Goal: Task Accomplishment & Management: Use online tool/utility

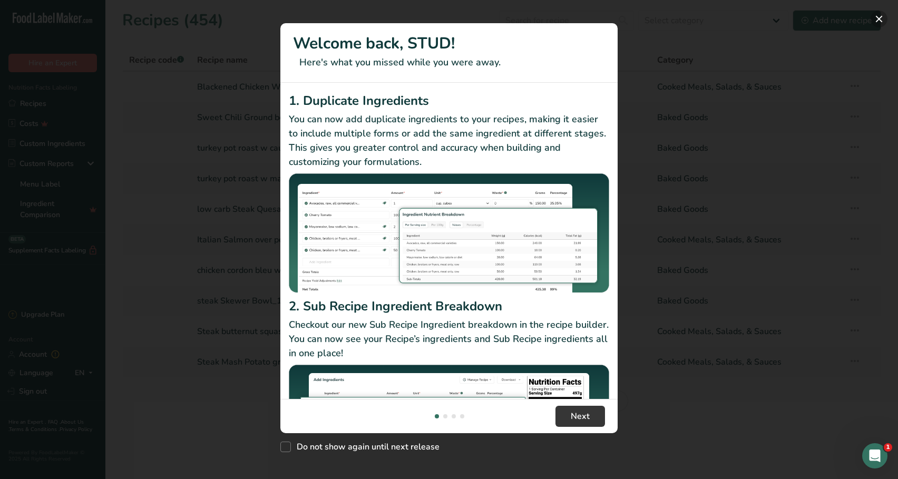
click at [883, 16] on button "New Features" at bounding box center [878, 19] width 17 height 17
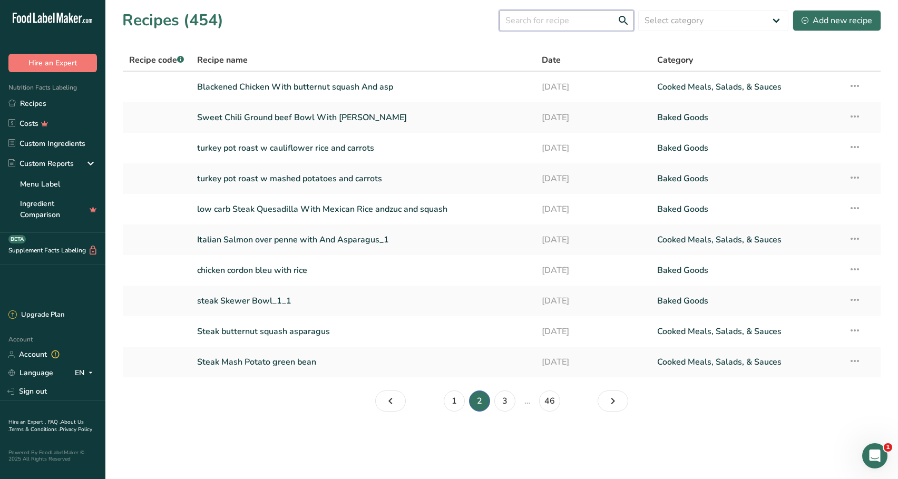
click at [617, 19] on input "text" at bounding box center [566, 20] width 135 height 21
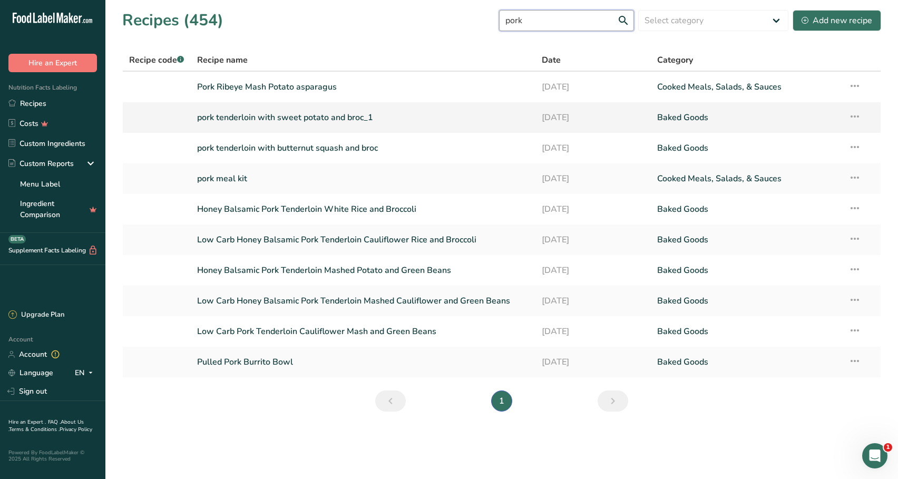
type input "pork"
click at [462, 119] on link "pork tenderloin with sweet potato and broc_1" at bounding box center [363, 117] width 332 height 22
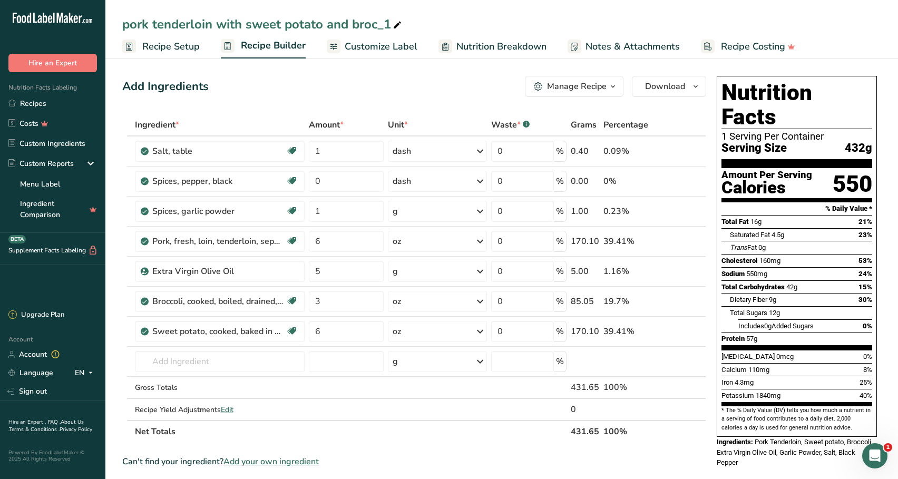
click at [587, 88] on div "Manage Recipe" at bounding box center [577, 86] width 60 height 13
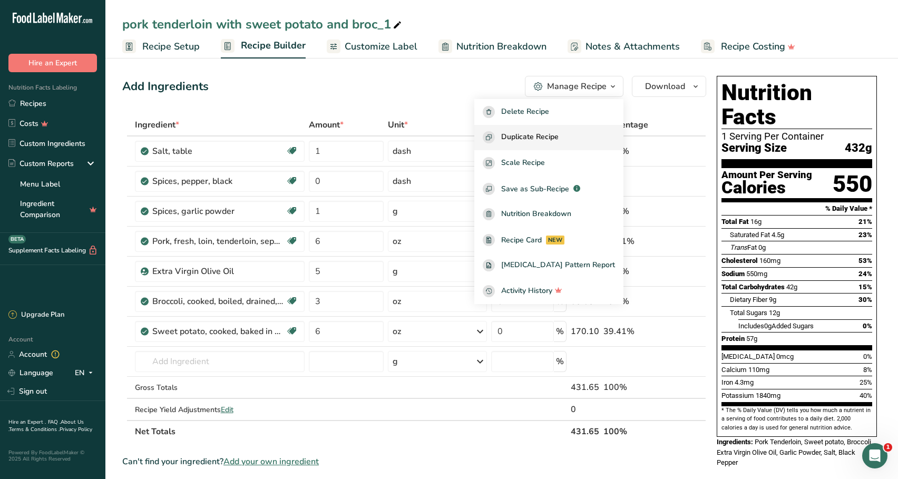
click at [589, 130] on button "Duplicate Recipe" at bounding box center [548, 138] width 149 height 26
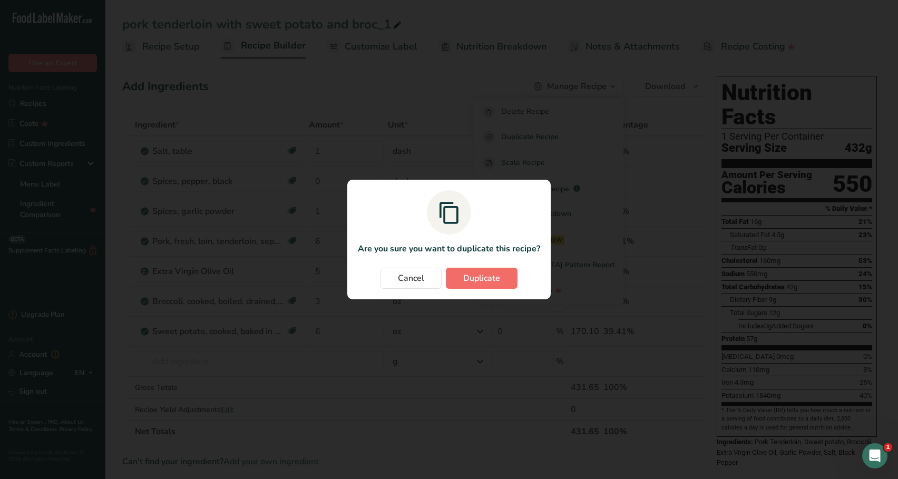
click at [482, 270] on button "Duplicate" at bounding box center [482, 278] width 72 height 21
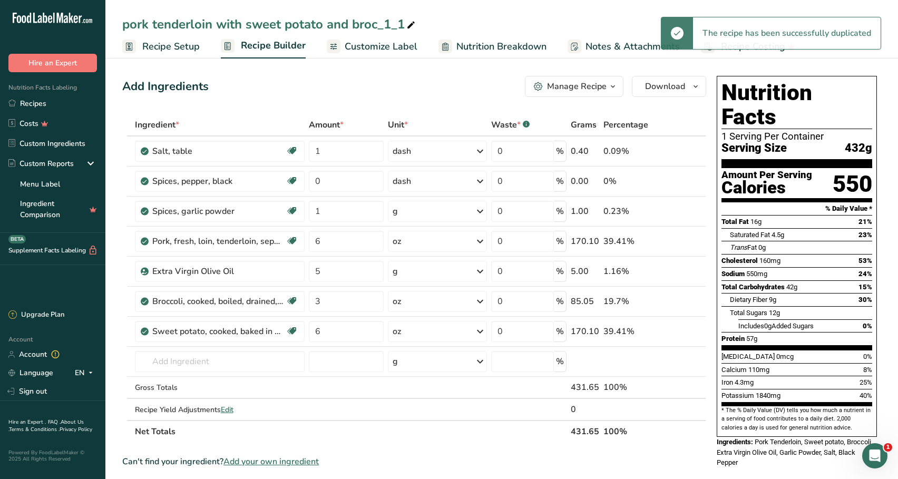
click at [376, 24] on div "pork tenderloin with sweet potato and broc_1_1" at bounding box center [269, 24] width 295 height 19
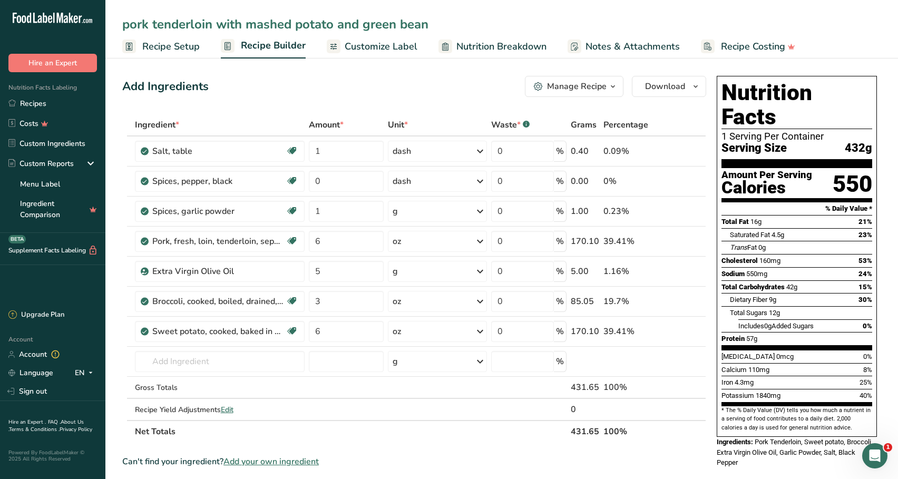
type input "pork tenderloin with mashed potato and green bean"
click at [427, 78] on div "Add Ingredients Manage Recipe Delete Recipe Duplicate Recipe Scale Recipe Save …" at bounding box center [414, 86] width 584 height 21
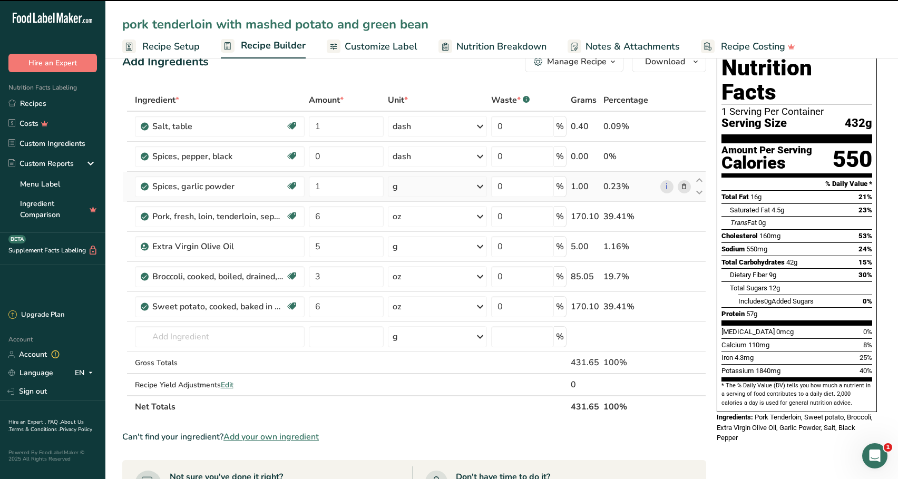
scroll to position [28, 0]
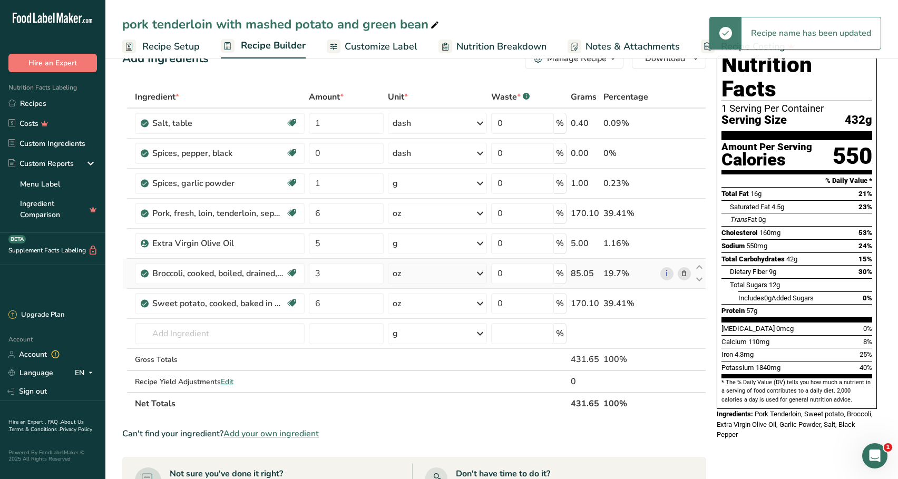
click at [682, 276] on icon at bounding box center [683, 273] width 7 height 11
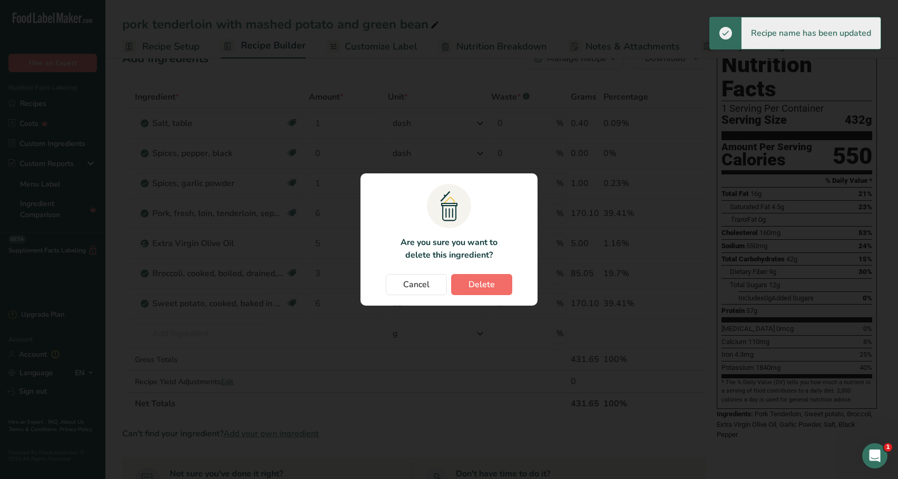
click at [503, 288] on button "Delete" at bounding box center [481, 284] width 61 height 21
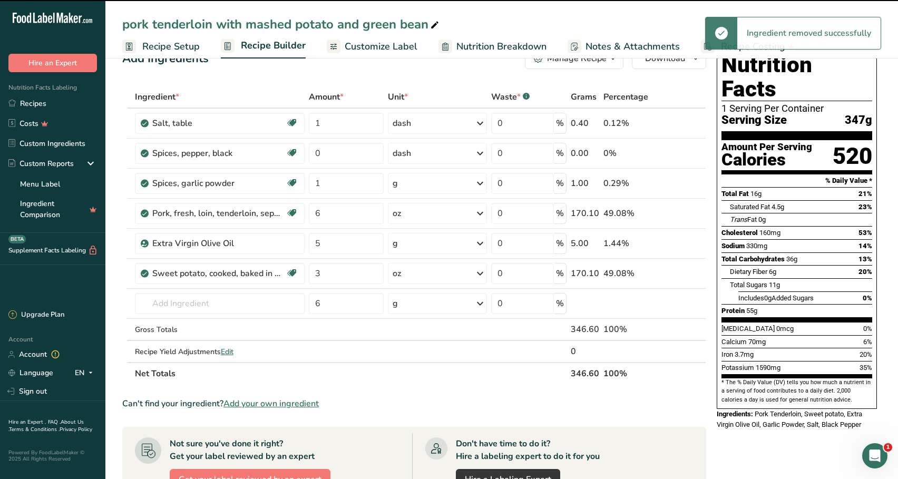
type input "6"
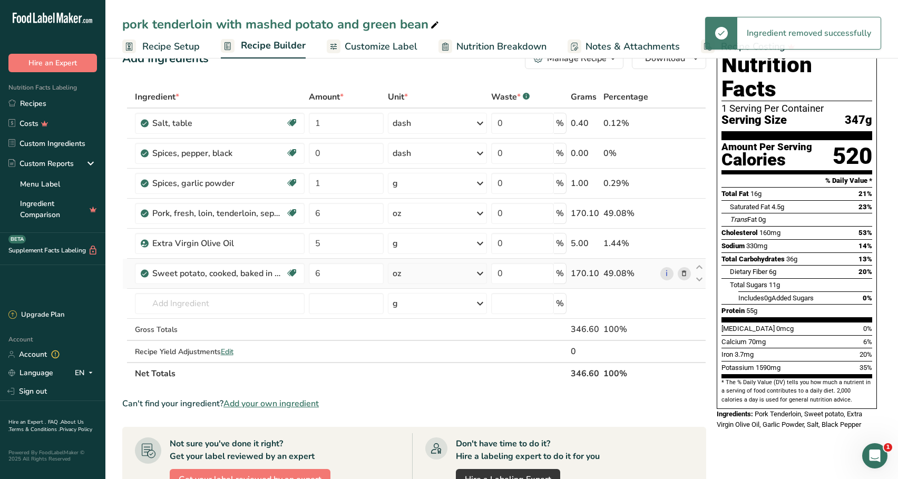
click at [688, 274] on span at bounding box center [684, 273] width 13 height 13
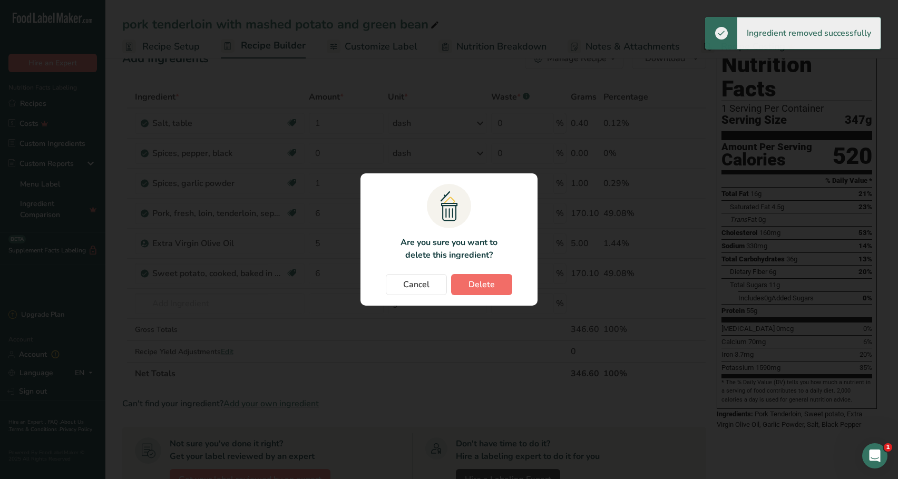
click at [497, 288] on button "Delete" at bounding box center [481, 284] width 61 height 21
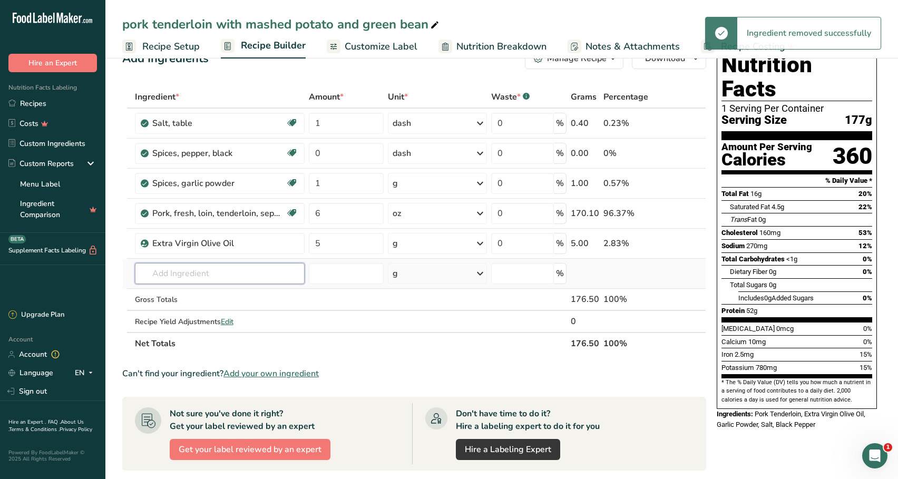
click at [256, 279] on input "text" at bounding box center [220, 273] width 170 height 21
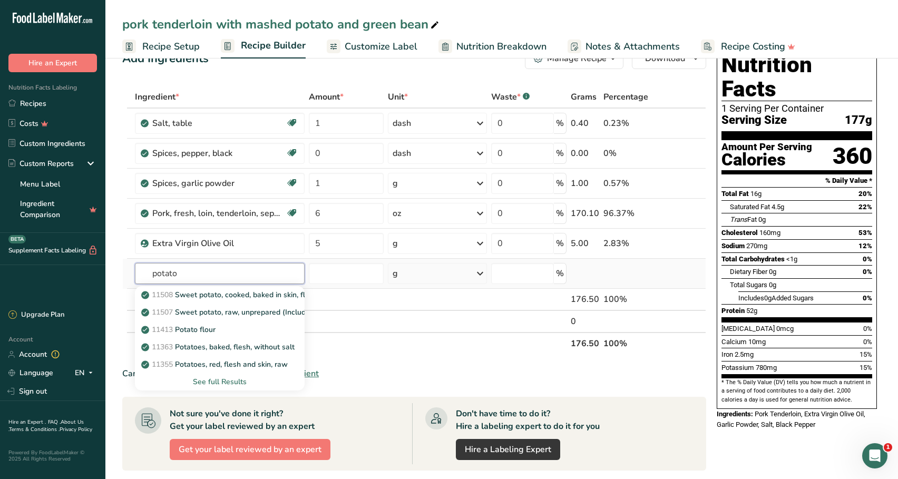
type input "potato"
click at [234, 383] on div "See full Results" at bounding box center [219, 381] width 153 height 11
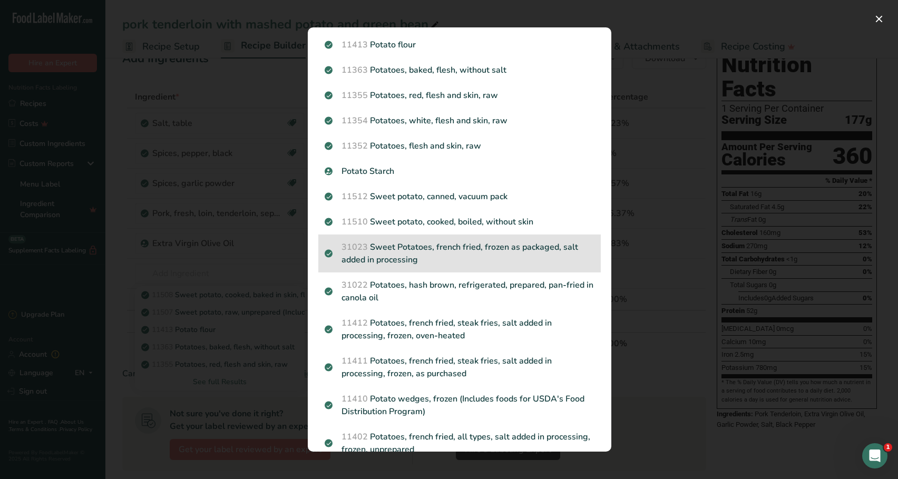
scroll to position [93, 0]
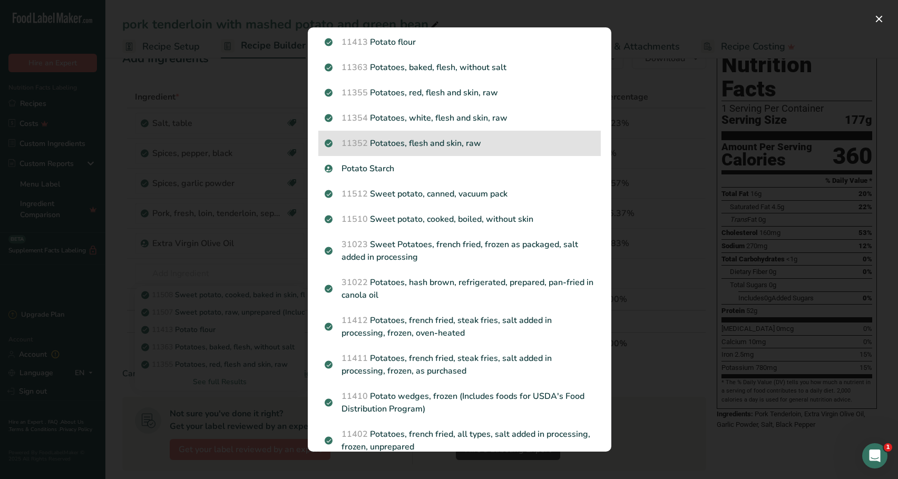
click at [446, 152] on div "11352 Potatoes, flesh and skin, raw" at bounding box center [459, 143] width 282 height 25
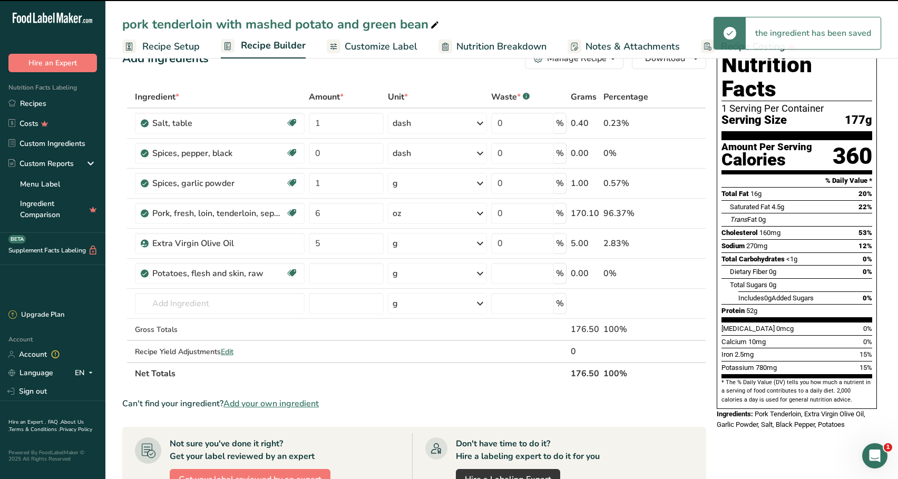
type input "0"
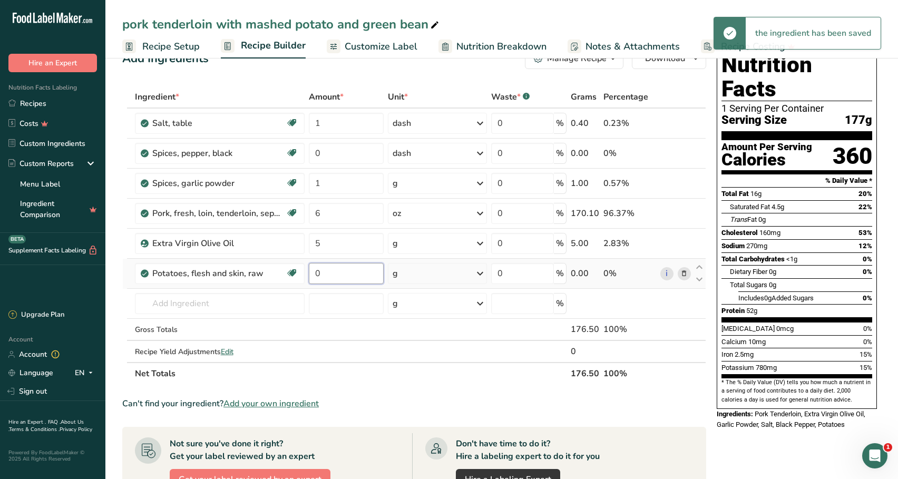
drag, startPoint x: 338, startPoint y: 278, endPoint x: 309, endPoint y: 275, distance: 29.6
click at [309, 275] on input "0" at bounding box center [346, 273] width 75 height 21
type input "5"
click at [404, 277] on div "Ingredient * Amount * Unit * Waste * .a-a{fill:#347362;}.b-a{fill:#fff;} Grams …" at bounding box center [414, 235] width 584 height 299
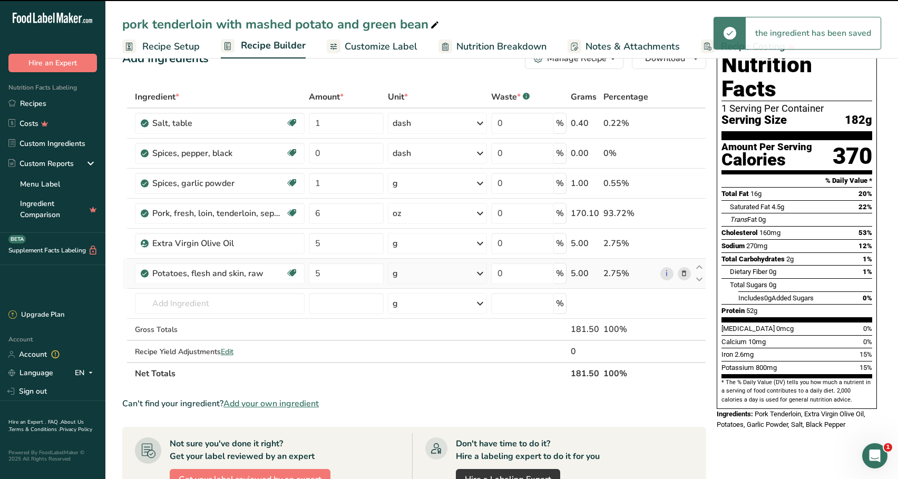
click at [409, 276] on div "g" at bounding box center [437, 273] width 99 height 21
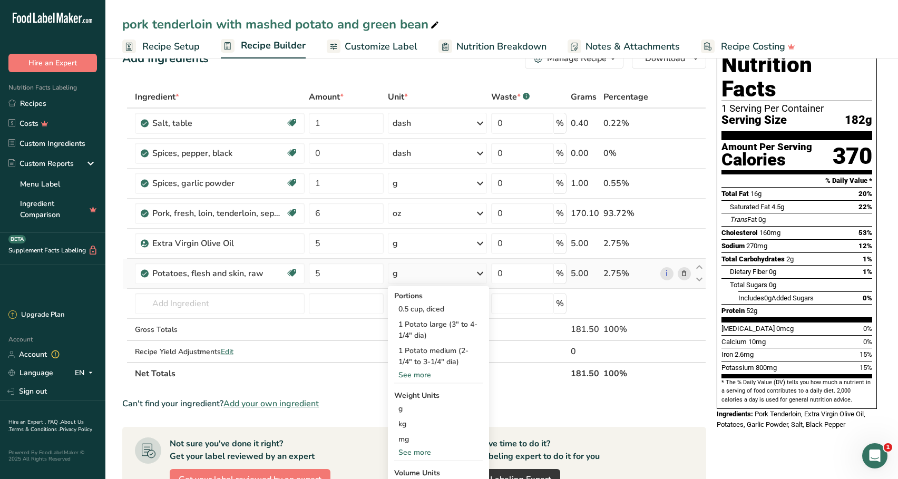
click at [414, 450] on div "See more" at bounding box center [438, 452] width 89 height 11
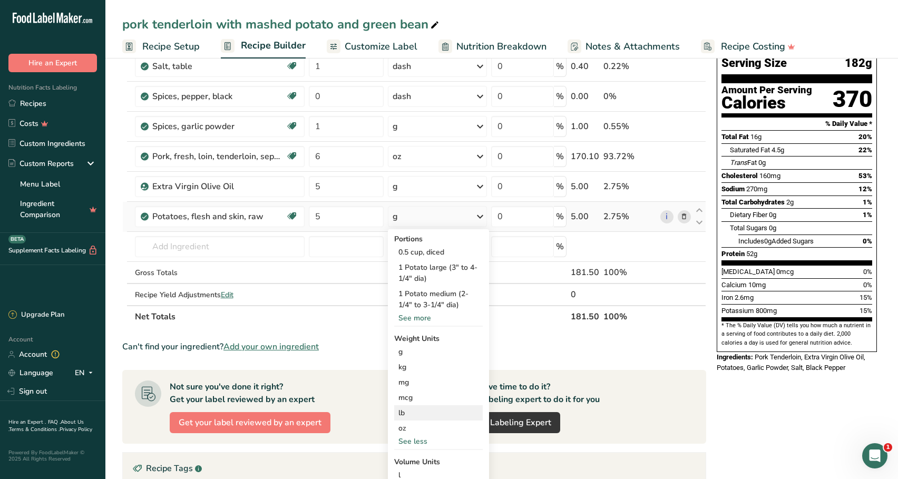
scroll to position [89, 0]
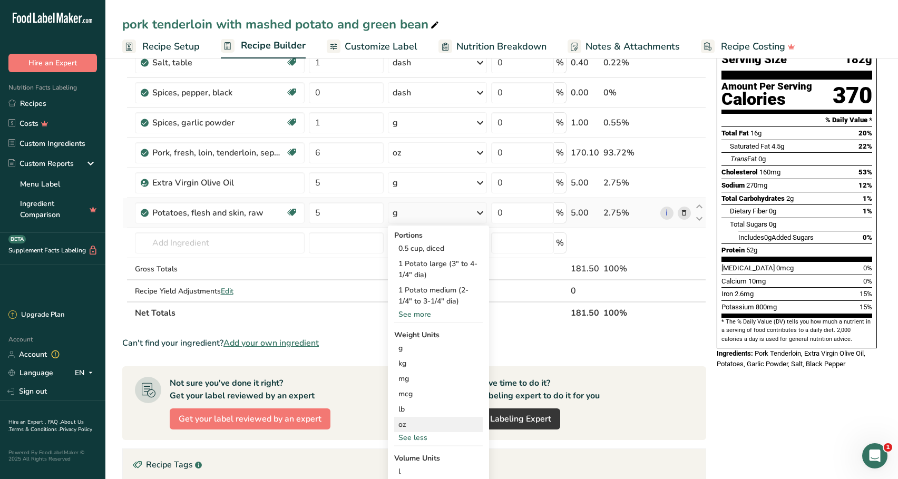
click at [419, 427] on div "oz" at bounding box center [438, 424] width 89 height 15
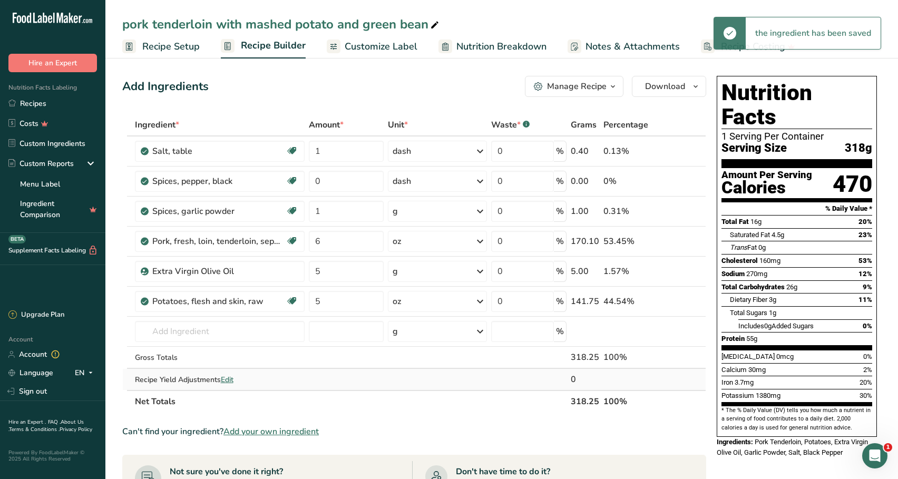
scroll to position [0, 0]
click at [669, 94] on button "Download" at bounding box center [669, 86] width 74 height 21
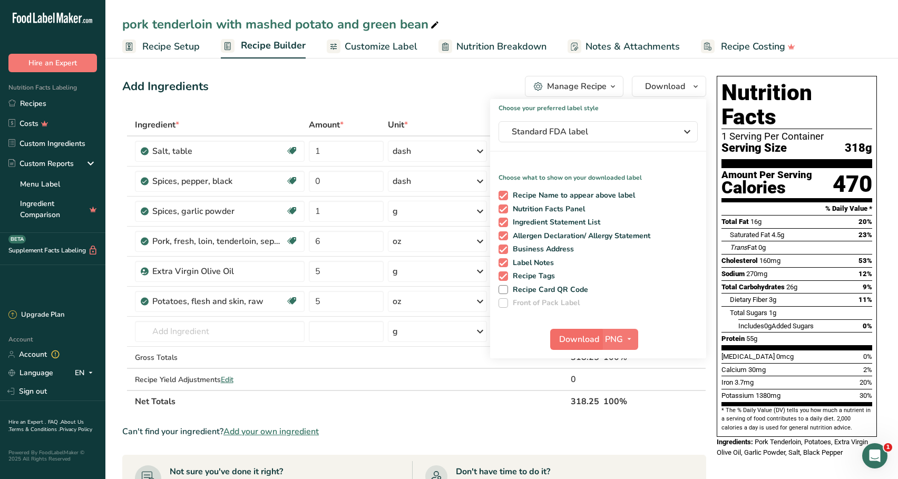
click at [592, 332] on button "Download" at bounding box center [576, 339] width 52 height 21
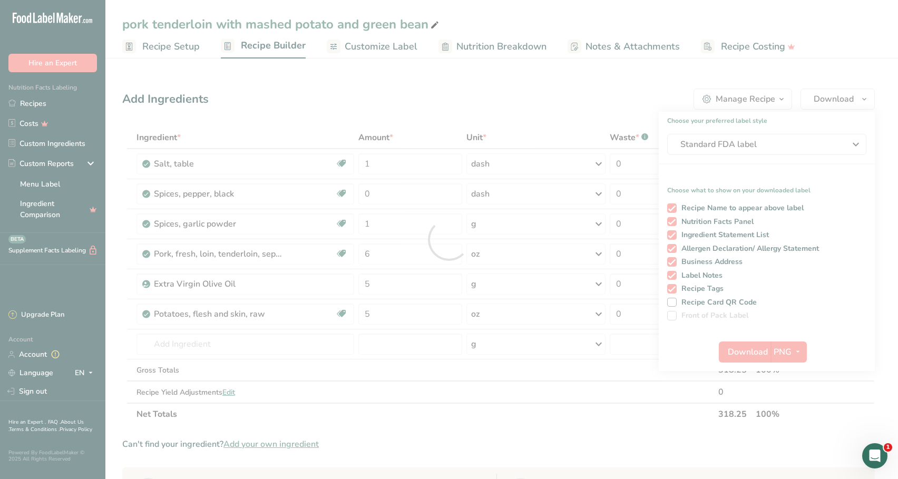
click at [752, 75] on div at bounding box center [449, 239] width 898 height 479
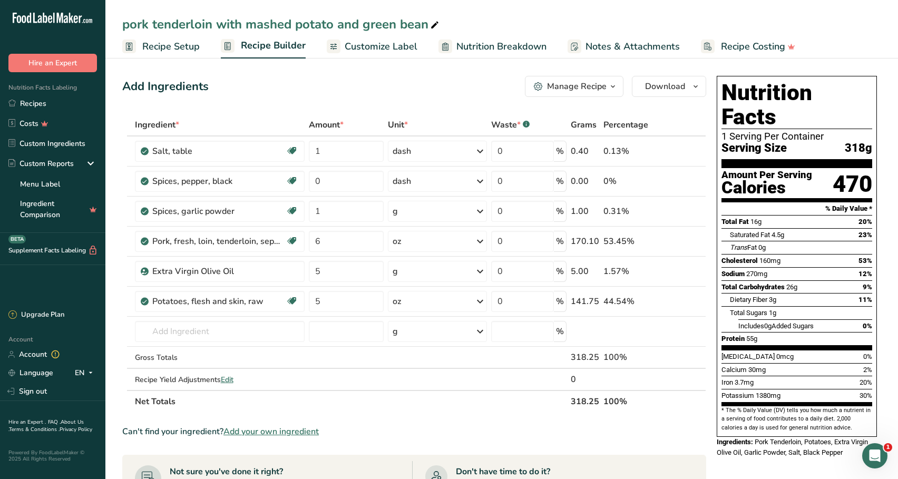
click at [611, 85] on icon "button" at bounding box center [612, 86] width 8 height 13
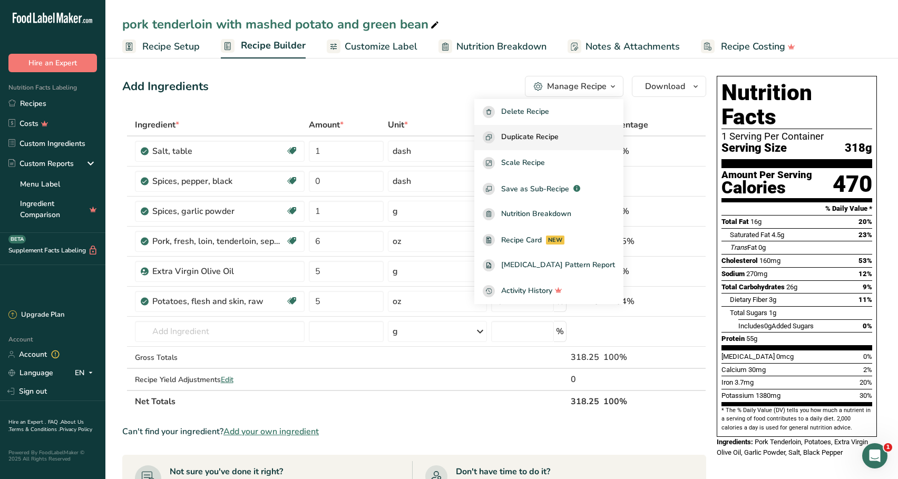
click at [596, 132] on div "Duplicate Recipe" at bounding box center [549, 137] width 132 height 12
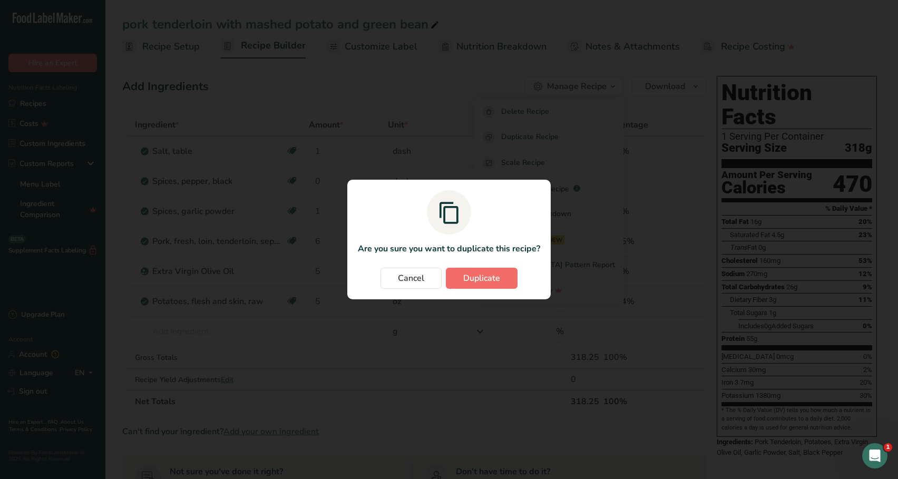
click at [502, 272] on button "Duplicate" at bounding box center [482, 278] width 72 height 21
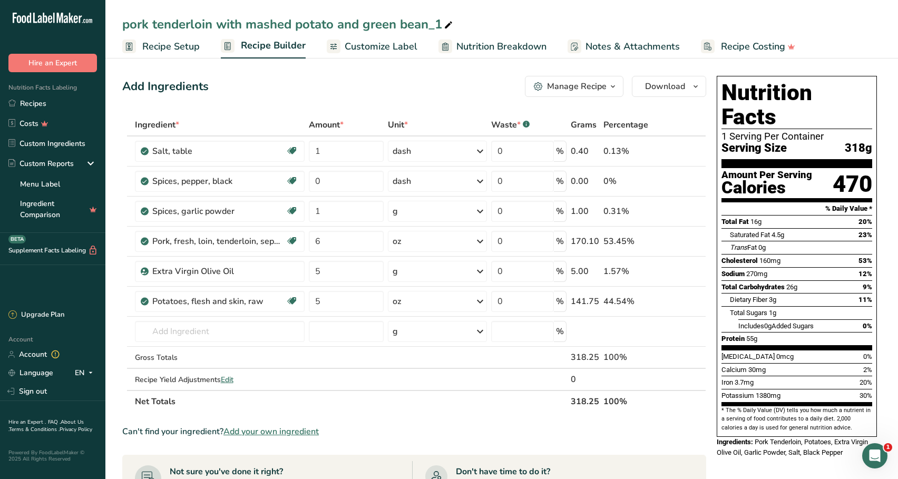
click at [120, 30] on div "pork tenderloin with mashed potato and green bean_1" at bounding box center [501, 24] width 792 height 19
click at [124, 27] on div "pork tenderloin with mashed potato and green bean_1" at bounding box center [288, 24] width 332 height 19
click at [124, 27] on input "pork tenderloin with mashed potato and green bean_1" at bounding box center [501, 24] width 759 height 19
click at [346, 26] on input "low carb pork tenderloin with mashed potato and green bean_1" at bounding box center [501, 24] width 759 height 19
drag, startPoint x: 385, startPoint y: 26, endPoint x: 300, endPoint y: 30, distance: 85.4
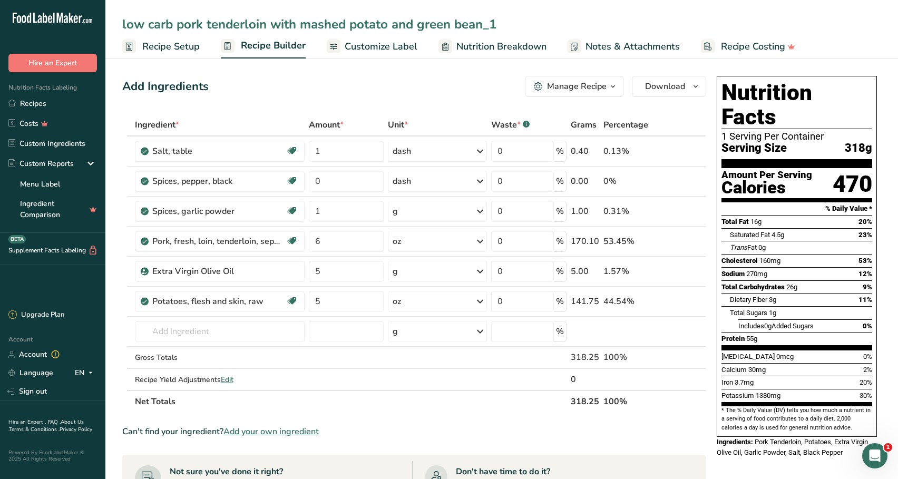
click at [300, 30] on input "low carb pork tenderloin with mashed potato and green bean_1" at bounding box center [501, 24] width 759 height 19
type input "low carb pork tenderloin with cauliflower rice and green bean_1"
click at [330, 75] on div "Add Ingredients Manage Recipe Delete Recipe Duplicate Recipe Scale Recipe Save …" at bounding box center [417, 435] width 590 height 726
click at [682, 302] on icon at bounding box center [683, 301] width 7 height 11
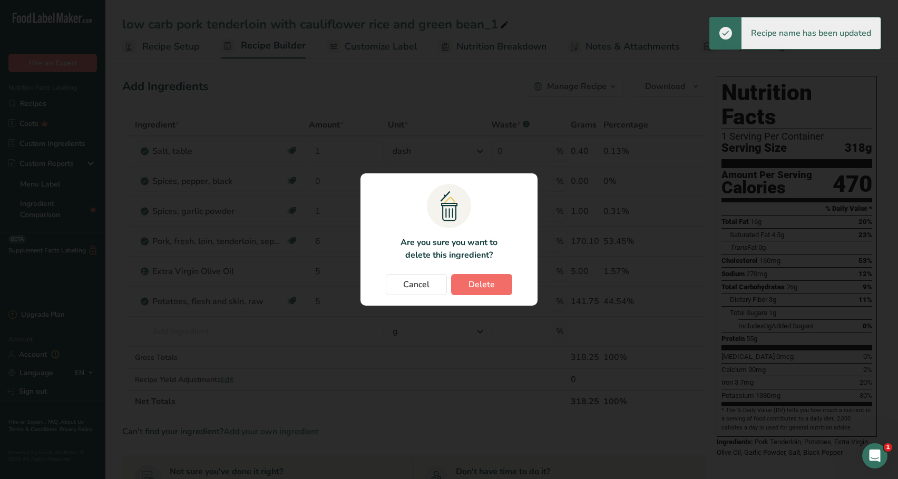
click at [508, 281] on button "Delete" at bounding box center [481, 284] width 61 height 21
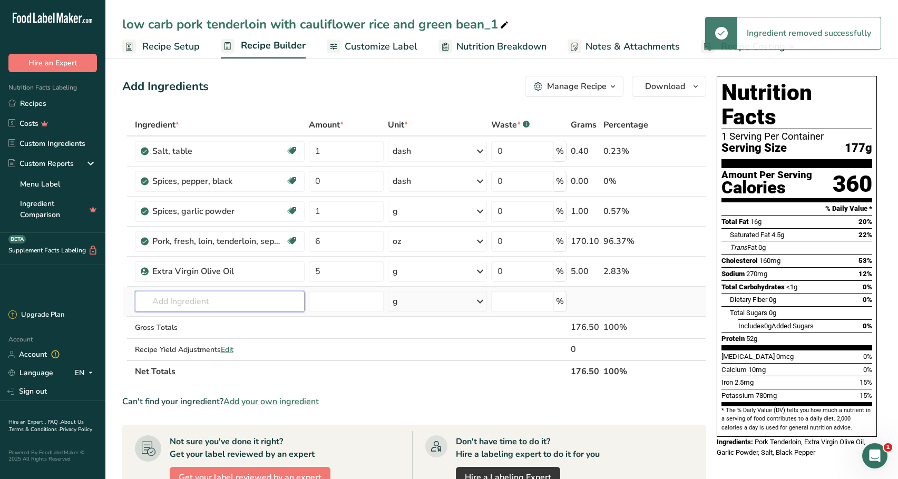
click at [261, 303] on input "text" at bounding box center [220, 301] width 170 height 21
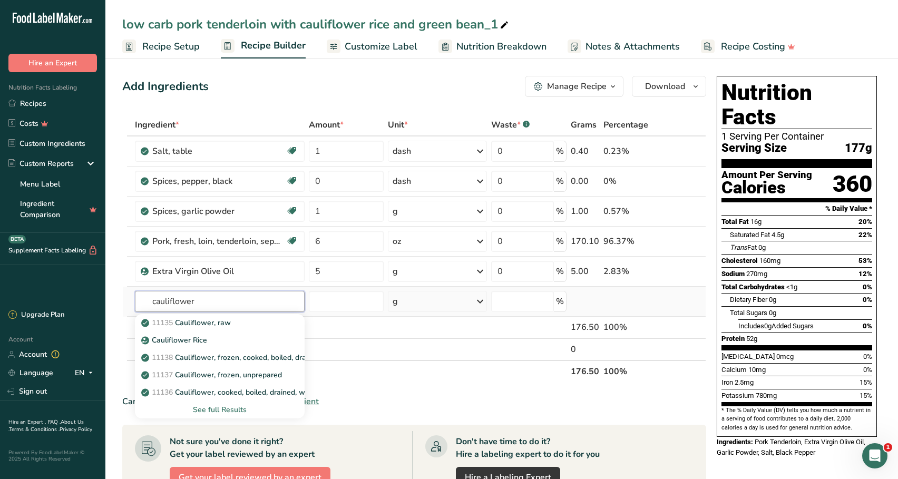
type input "cauliflower"
drag, startPoint x: 261, startPoint y: 303, endPoint x: 267, endPoint y: 343, distance: 40.5
click at [267, 343] on div "Cauliflower Rice" at bounding box center [211, 340] width 136 height 11
type input "Cauliflower Rice"
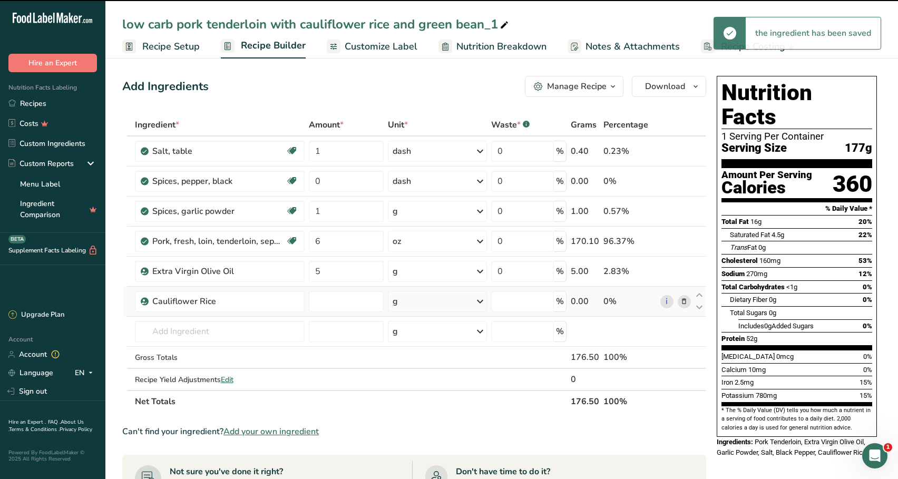
type input "0"
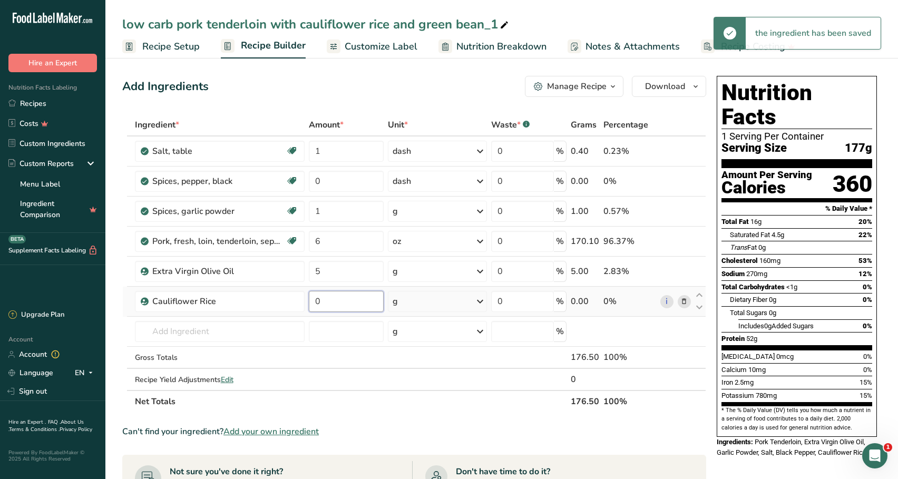
drag, startPoint x: 343, startPoint y: 303, endPoint x: 311, endPoint y: 302, distance: 32.2
click at [311, 302] on input "0" at bounding box center [346, 301] width 75 height 21
type input "4"
click at [418, 304] on div "Ingredient * Amount * Unit * Waste * .a-a{fill:#347362;}.b-a{fill:#fff;} Grams …" at bounding box center [414, 263] width 584 height 299
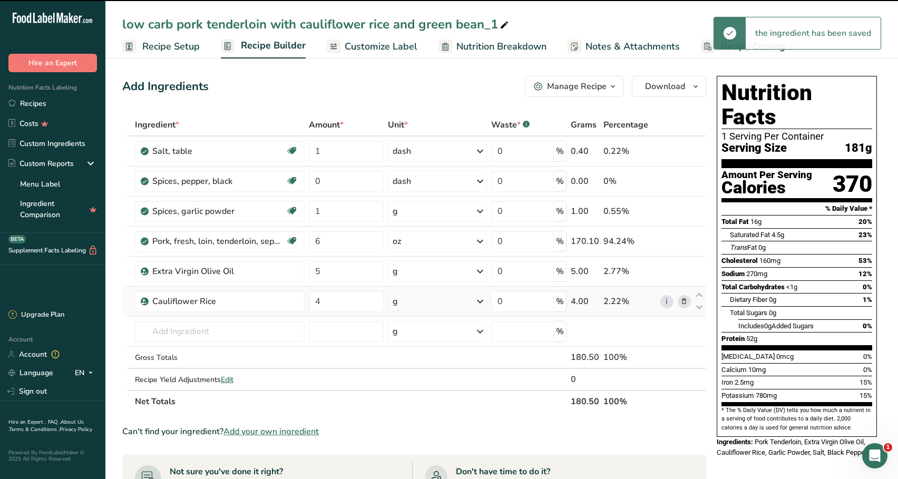
click at [421, 302] on div "g" at bounding box center [437, 301] width 99 height 21
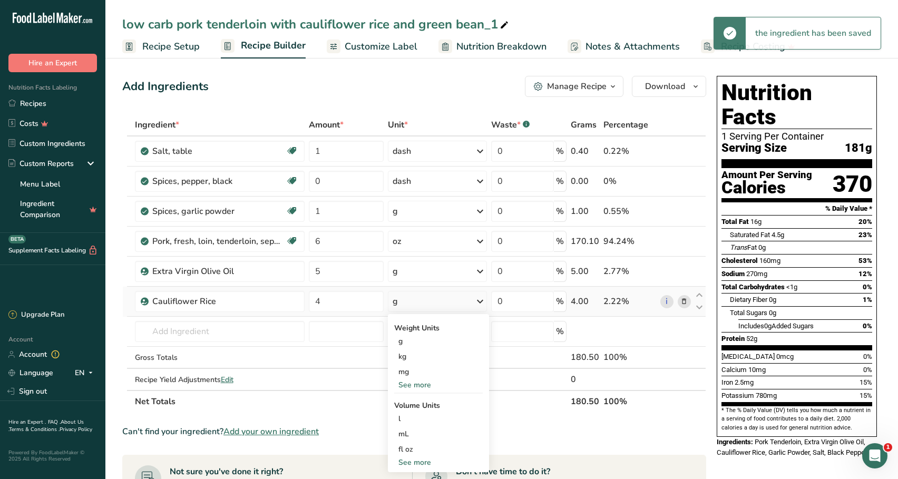
scroll to position [21, 0]
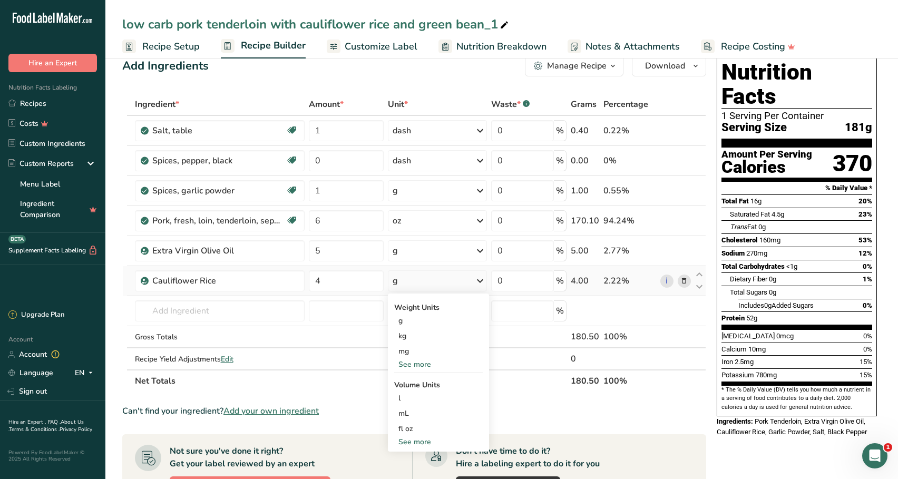
click at [424, 443] on div "See more" at bounding box center [438, 441] width 89 height 11
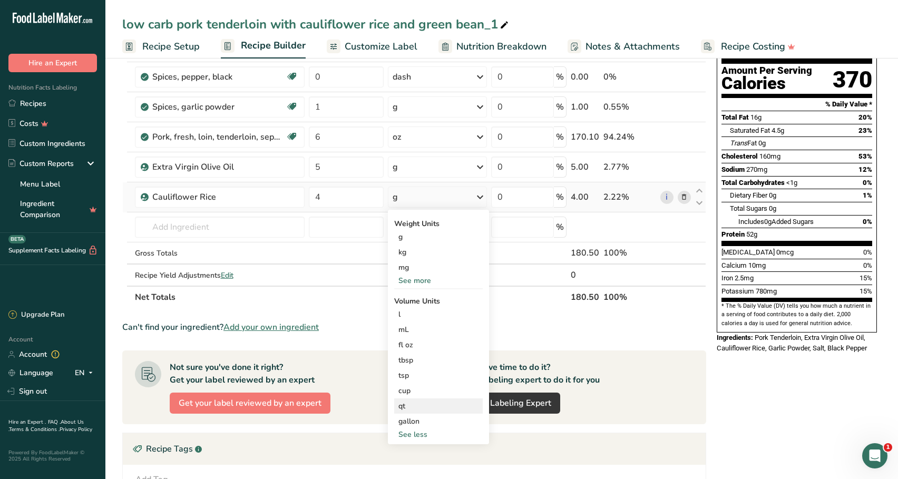
scroll to position [108, 0]
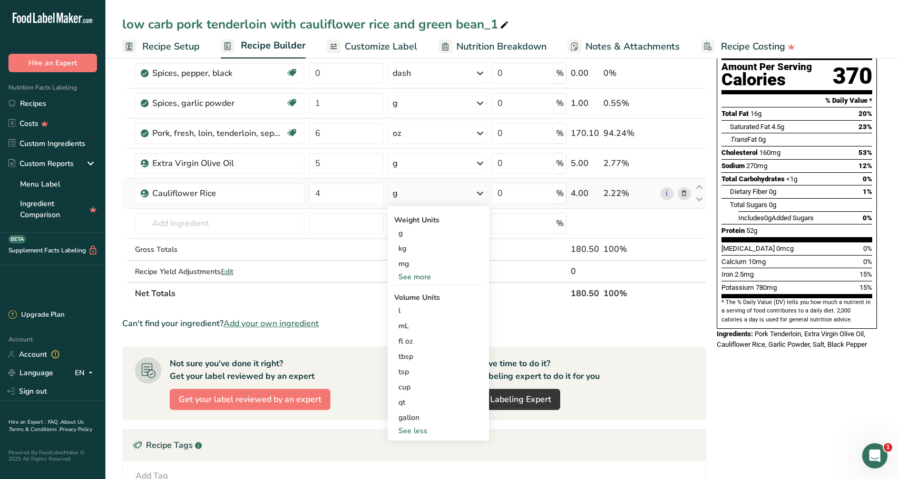
click at [433, 277] on div "See more" at bounding box center [438, 276] width 89 height 11
click at [426, 308] on div "oz" at bounding box center [438, 309] width 89 height 15
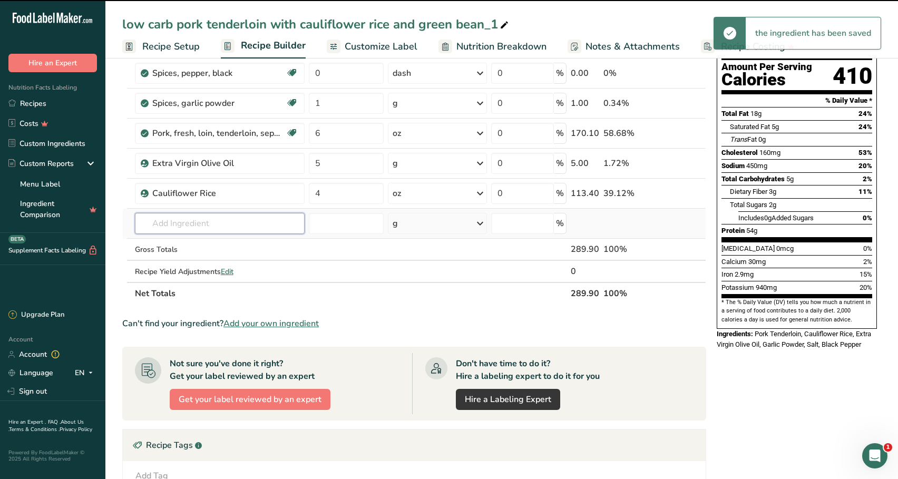
click at [250, 222] on input "text" at bounding box center [220, 223] width 170 height 21
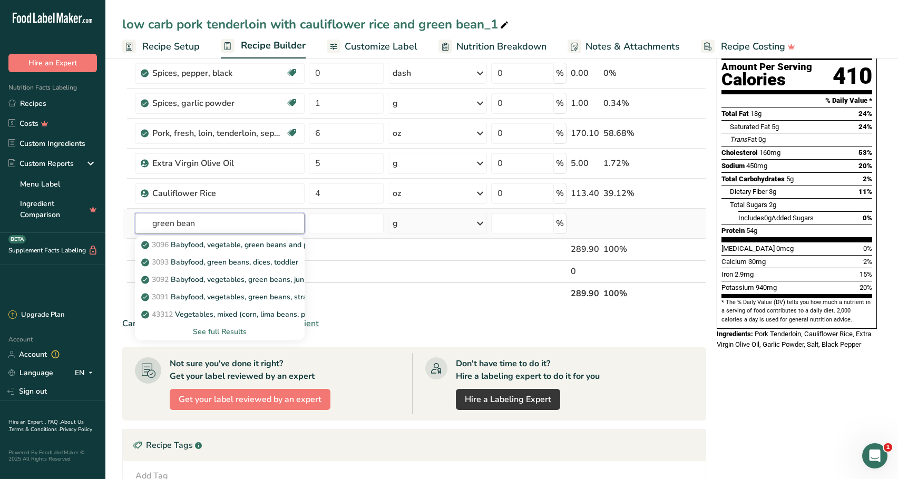
type input "green bean"
click at [230, 331] on div "See full Results" at bounding box center [219, 331] width 153 height 11
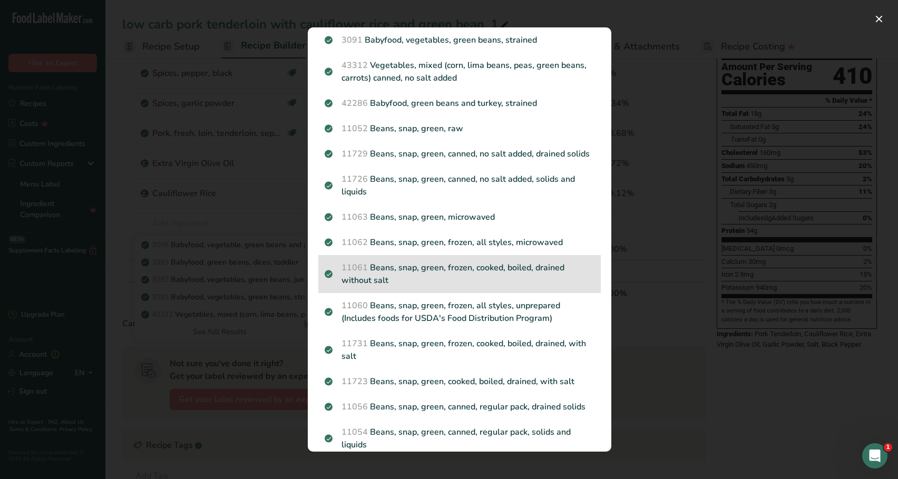
scroll to position [107, 0]
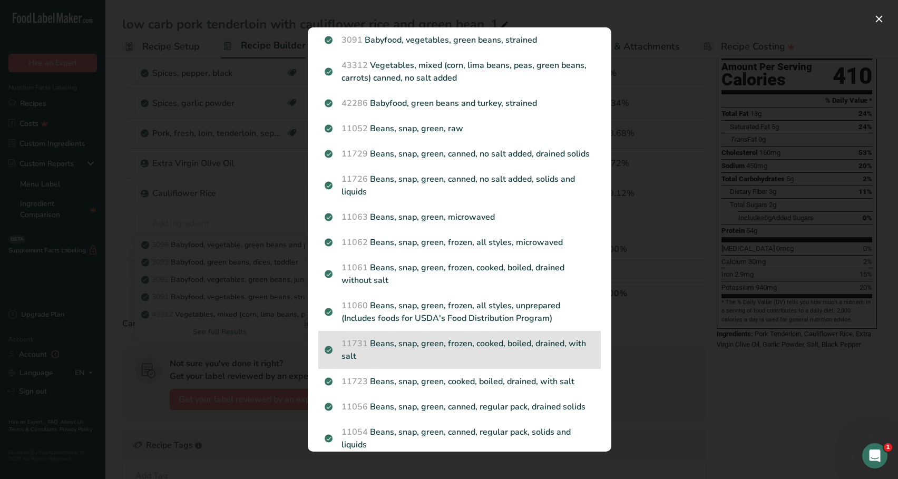
click at [460, 332] on div "11731 Beans, snap, green, frozen, cooked, boiled, drained, with salt" at bounding box center [459, 350] width 282 height 38
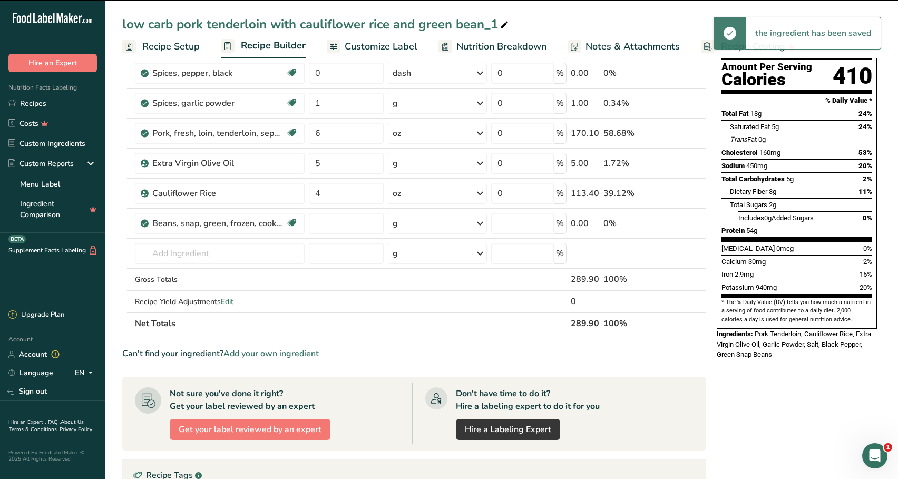
type input "0"
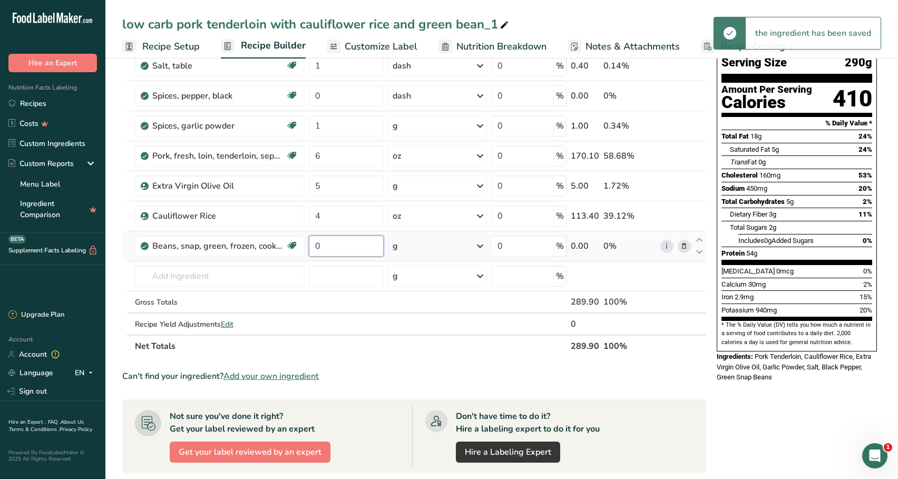
drag, startPoint x: 342, startPoint y: 244, endPoint x: 311, endPoint y: 243, distance: 31.1
click at [311, 243] on input "0" at bounding box center [346, 245] width 75 height 21
type input "4"
click at [415, 247] on div "Ingredient * Amount * Unit * Waste * .a-a{fill:#347362;}.b-a{fill:#fff;} Grams …" at bounding box center [414, 192] width 584 height 329
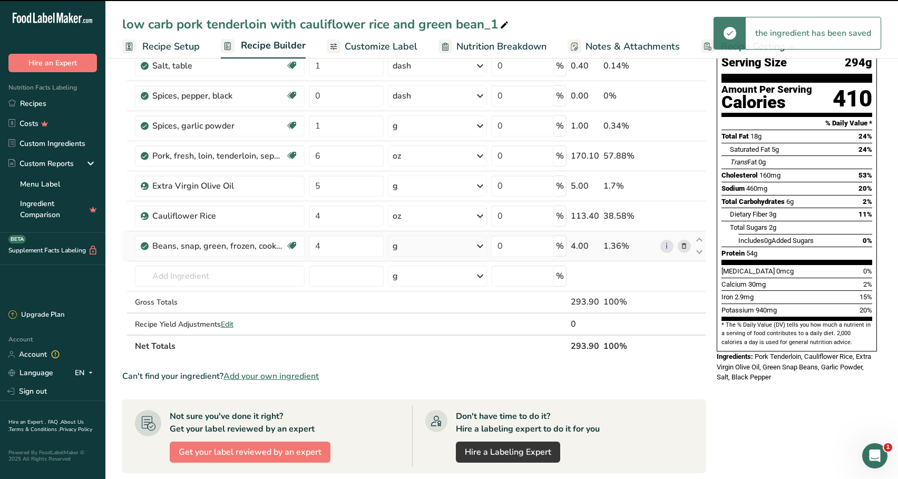
click at [418, 249] on div "g" at bounding box center [437, 245] width 99 height 21
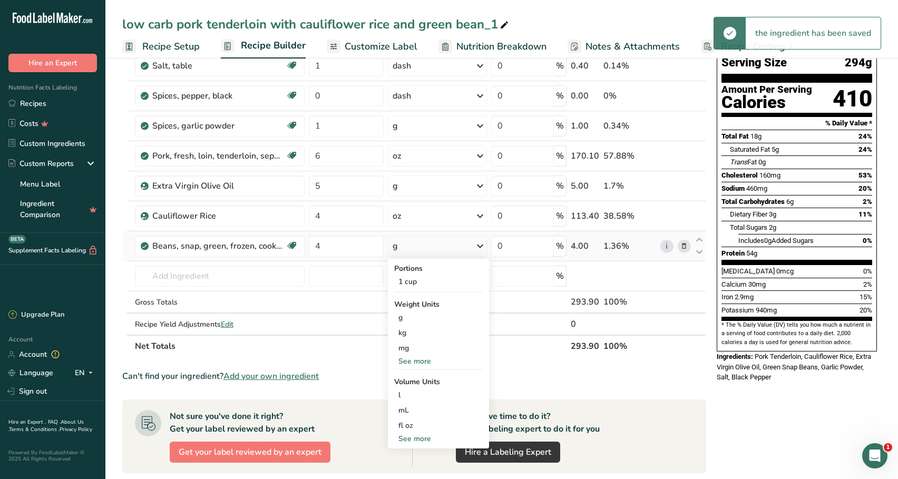
click at [415, 360] on div "See more" at bounding box center [438, 361] width 89 height 11
click at [416, 396] on div "oz" at bounding box center [438, 393] width 89 height 15
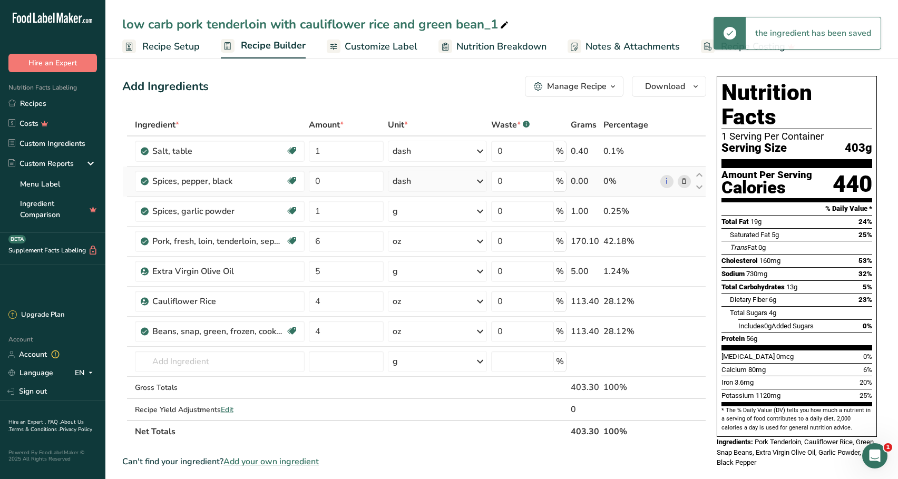
scroll to position [0, 0]
click at [674, 88] on span "Download" at bounding box center [665, 86] width 40 height 13
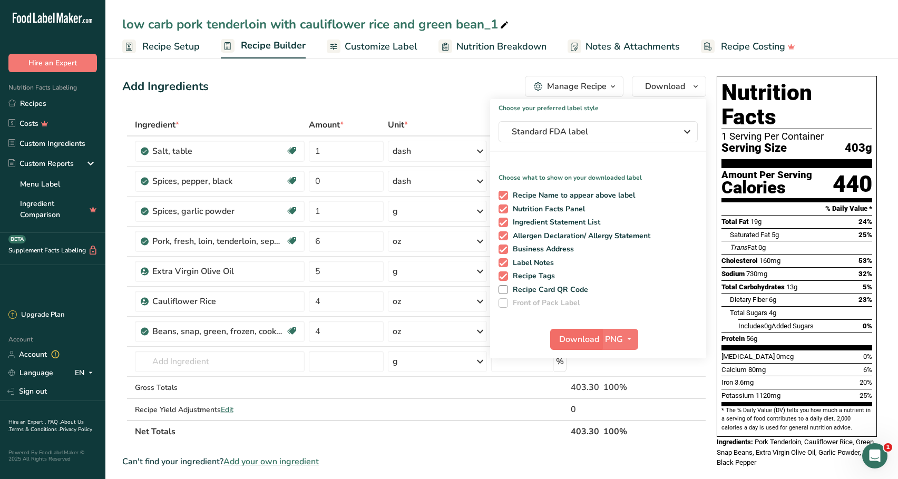
click at [580, 339] on span "Download" at bounding box center [579, 339] width 40 height 13
click at [405, 92] on div "Add Ingredients Manage Recipe Delete Recipe Duplicate Recipe Scale Recipe Save …" at bounding box center [414, 86] width 584 height 21
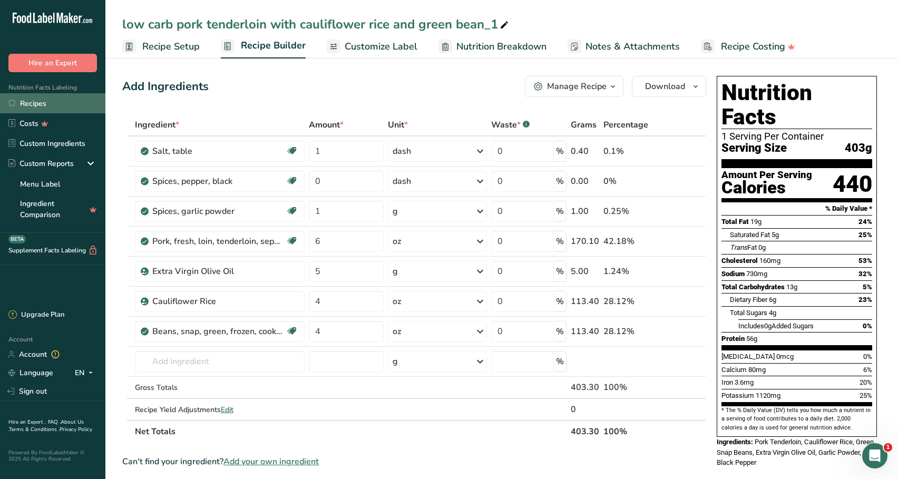
click at [76, 112] on link "Recipes" at bounding box center [52, 103] width 105 height 20
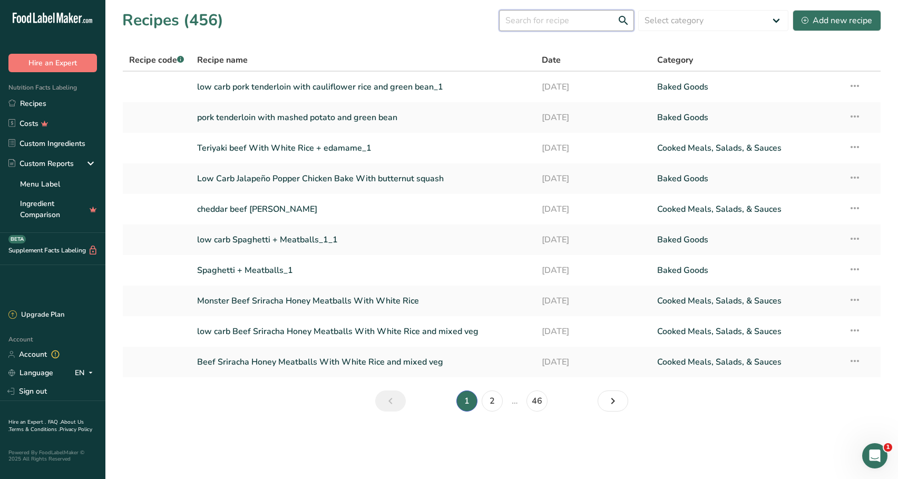
click at [530, 20] on input "text" at bounding box center [566, 20] width 135 height 21
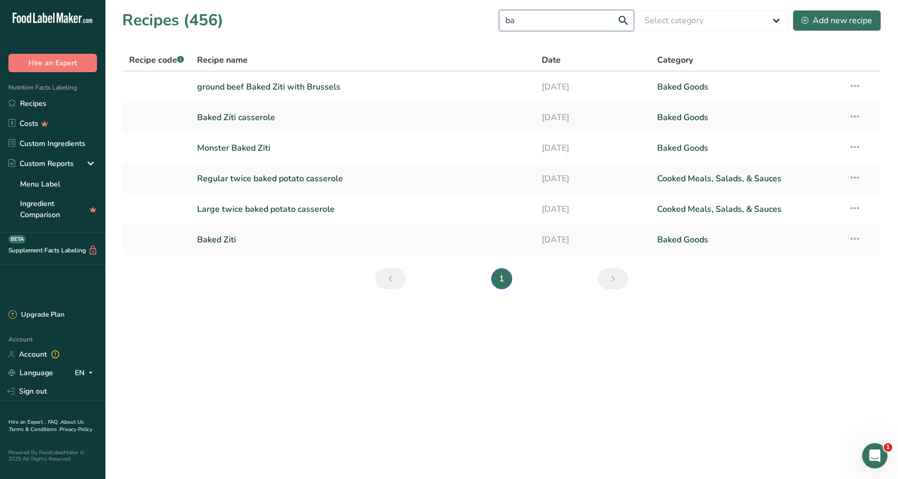
type input "b"
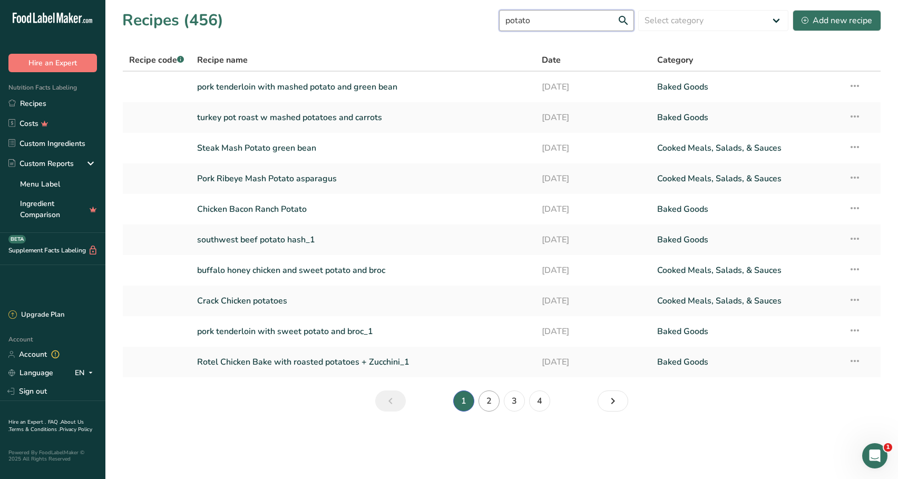
type input "potato"
click at [491, 400] on link "2" at bounding box center [488, 400] width 21 height 21
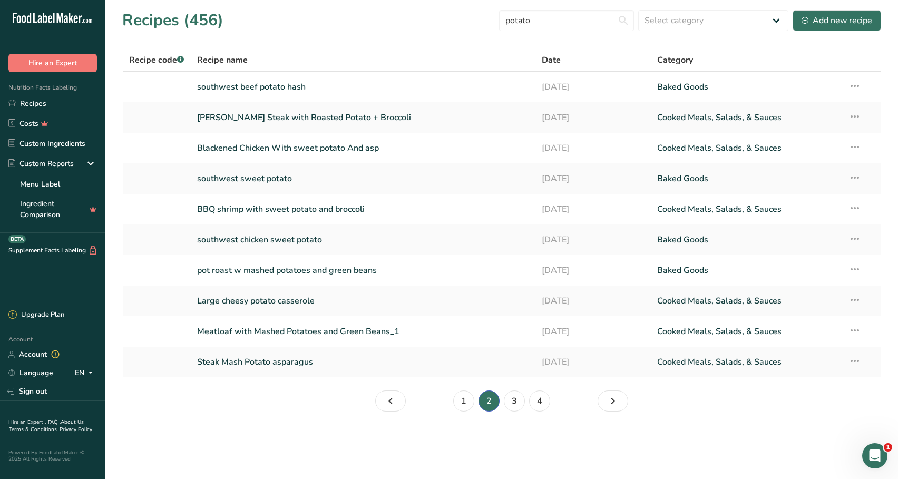
click at [832, 32] on div "Recipes (456) potato Select category All Baked Goods [GEOGRAPHIC_DATA] Confecti…" at bounding box center [501, 20] width 759 height 24
click at [512, 404] on link "3" at bounding box center [514, 400] width 21 height 21
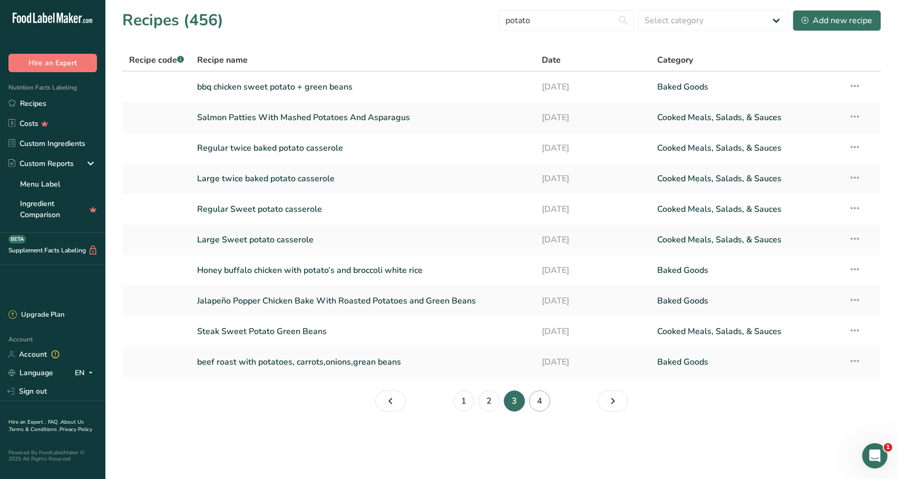
click at [536, 406] on link "4" at bounding box center [539, 400] width 21 height 21
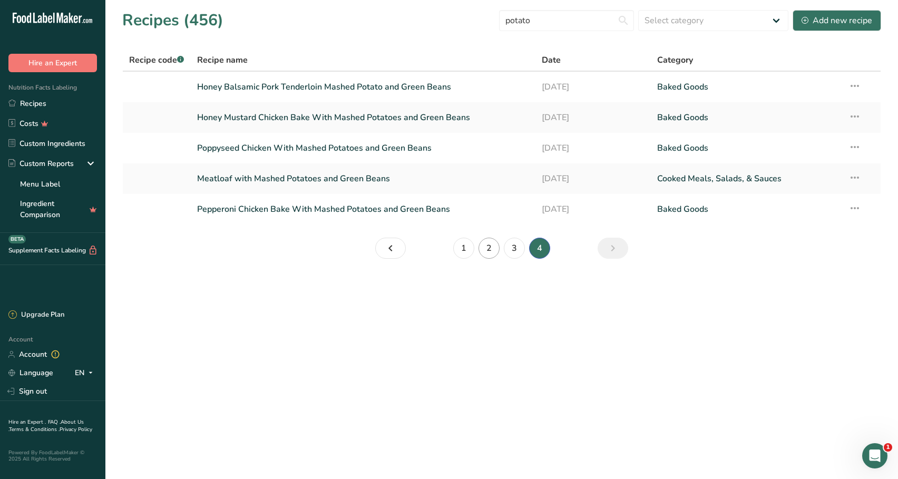
click at [497, 254] on link "2" at bounding box center [488, 248] width 21 height 21
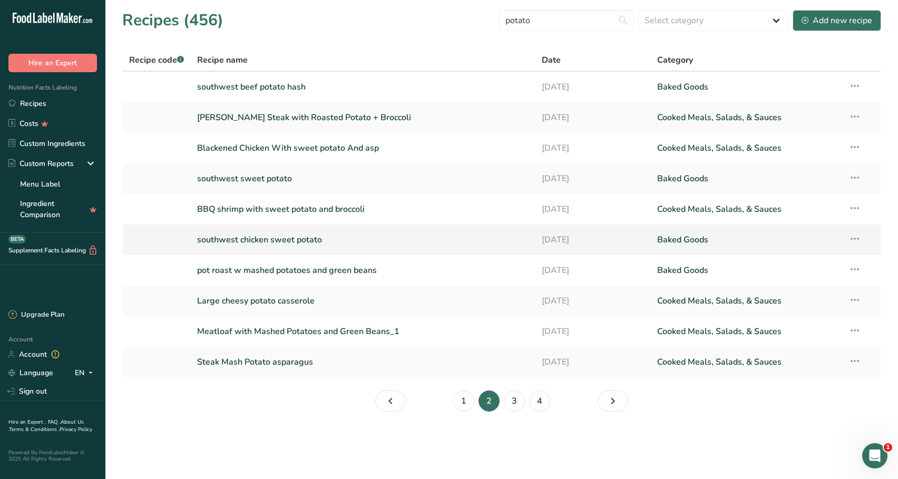
click at [501, 241] on link "southwest chicken sweet potato" at bounding box center [363, 240] width 332 height 22
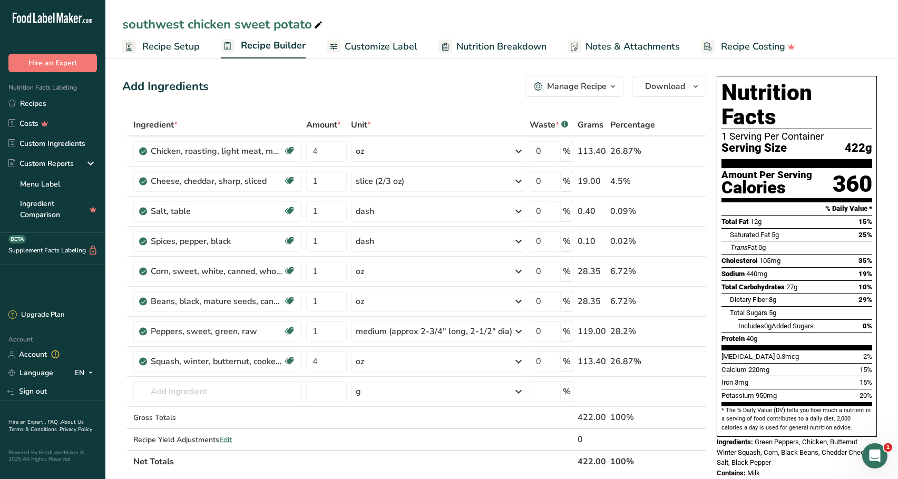
click at [587, 93] on button "Manage Recipe" at bounding box center [574, 86] width 99 height 21
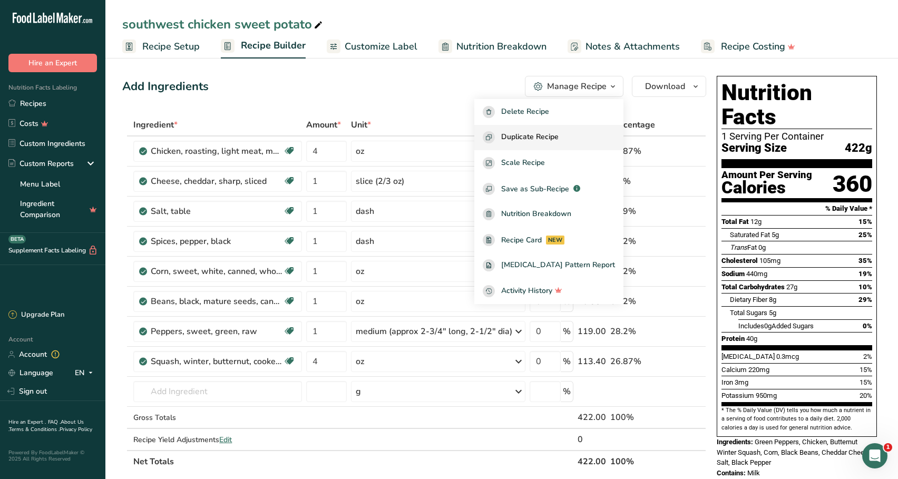
click at [558, 137] on span "Duplicate Recipe" at bounding box center [529, 137] width 57 height 12
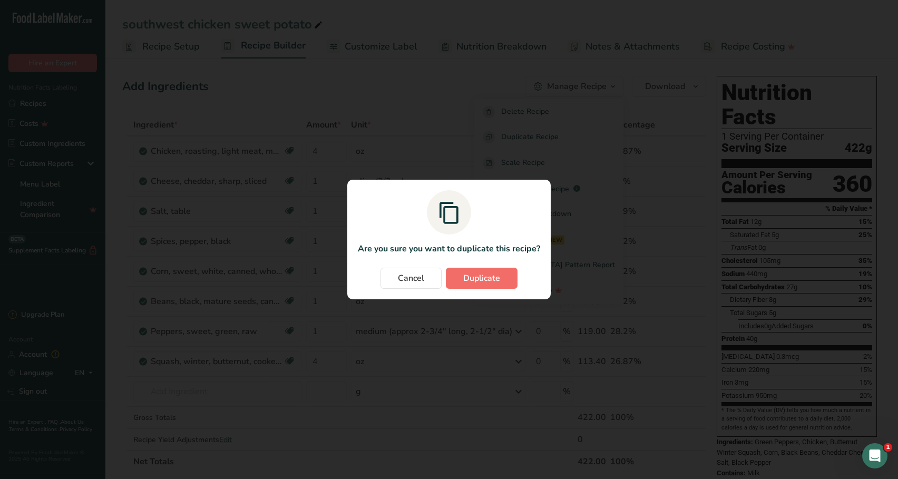
click at [500, 277] on button "Duplicate" at bounding box center [482, 278] width 72 height 21
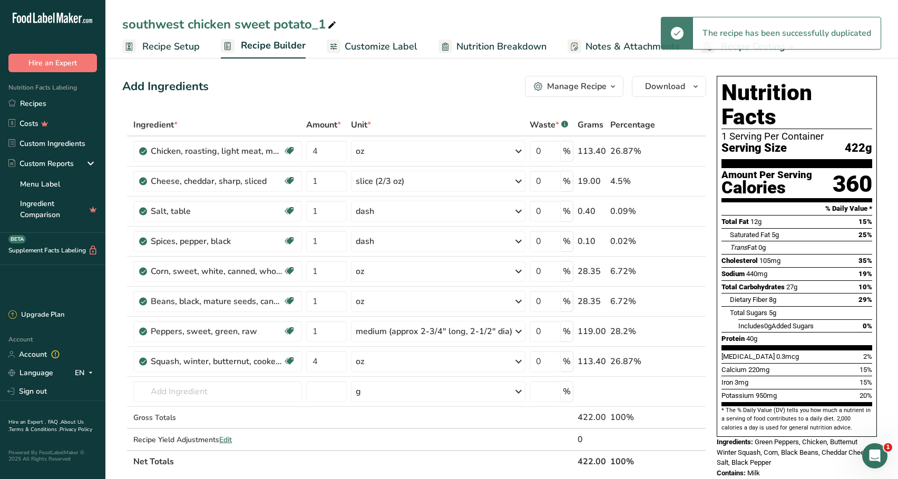
click at [326, 23] on span at bounding box center [332, 25] width 13 height 13
drag, startPoint x: 325, startPoint y: 23, endPoint x: 121, endPoint y: 25, distance: 203.9
click at [121, 25] on div "southwest chicken sweet potato_1" at bounding box center [501, 24] width 792 height 19
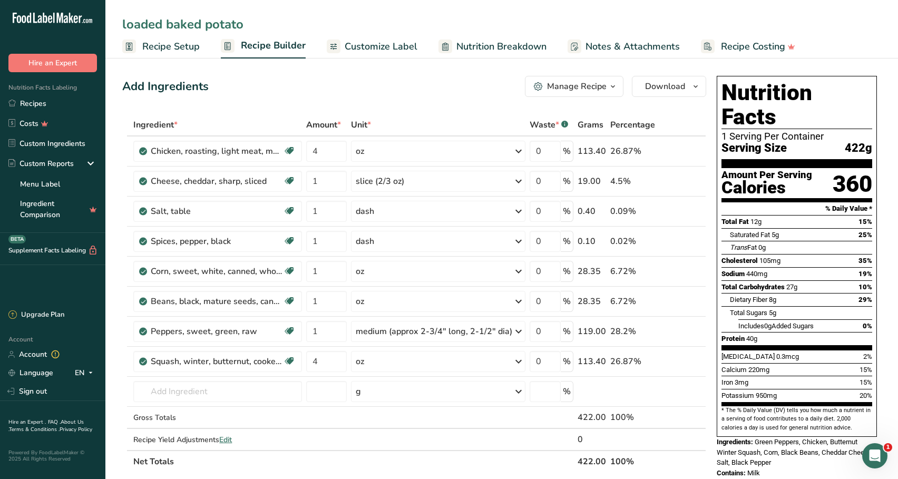
type input "loaded baked potato"
click at [194, 106] on div "Add Ingredients Manage Recipe Delete Recipe Duplicate Recipe Scale Recipe Save …" at bounding box center [417, 476] width 590 height 809
click at [683, 273] on icon at bounding box center [683, 271] width 7 height 11
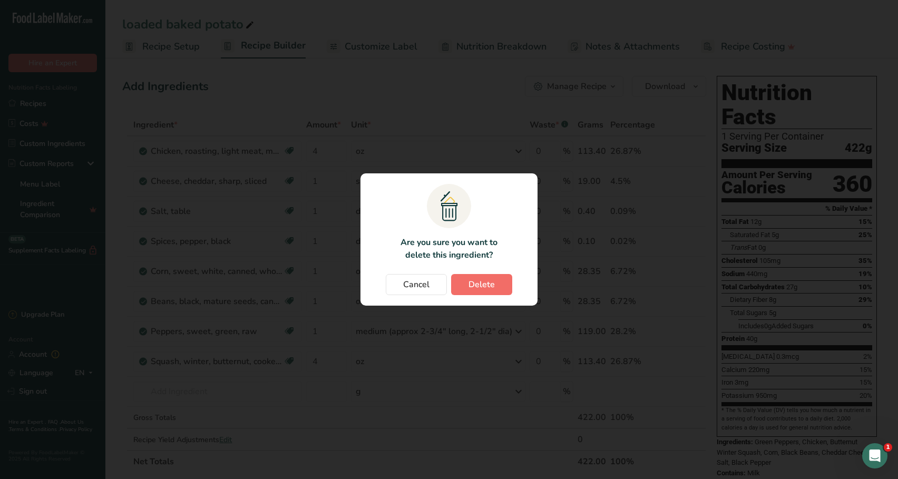
click at [494, 286] on span "Delete" at bounding box center [481, 284] width 26 height 13
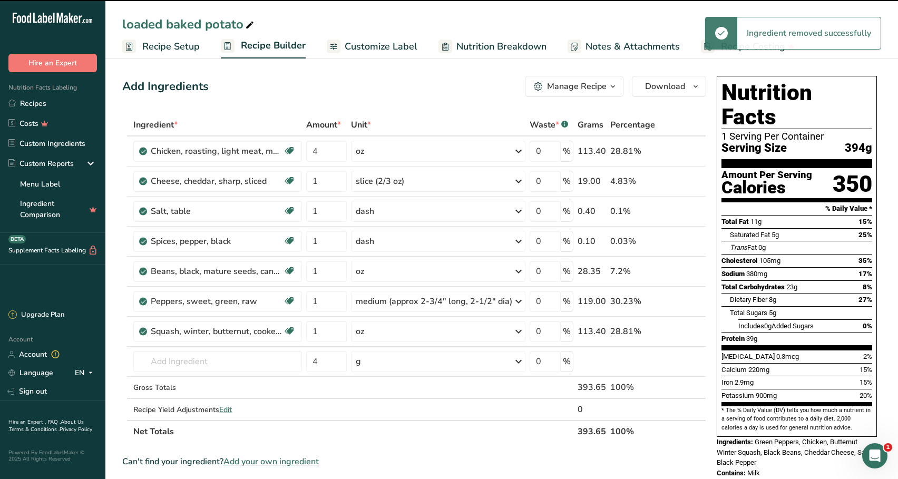
type input "4"
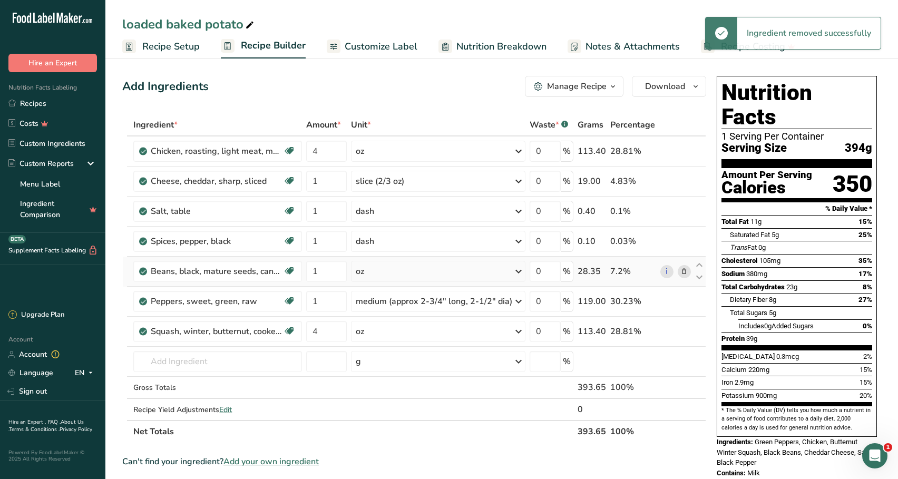
click at [682, 273] on icon at bounding box center [683, 271] width 7 height 11
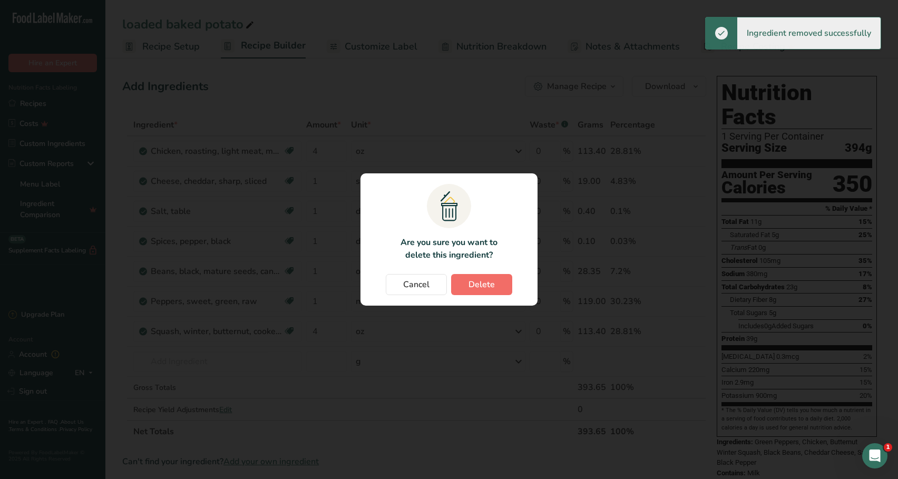
click at [510, 288] on button "Delete" at bounding box center [481, 284] width 61 height 21
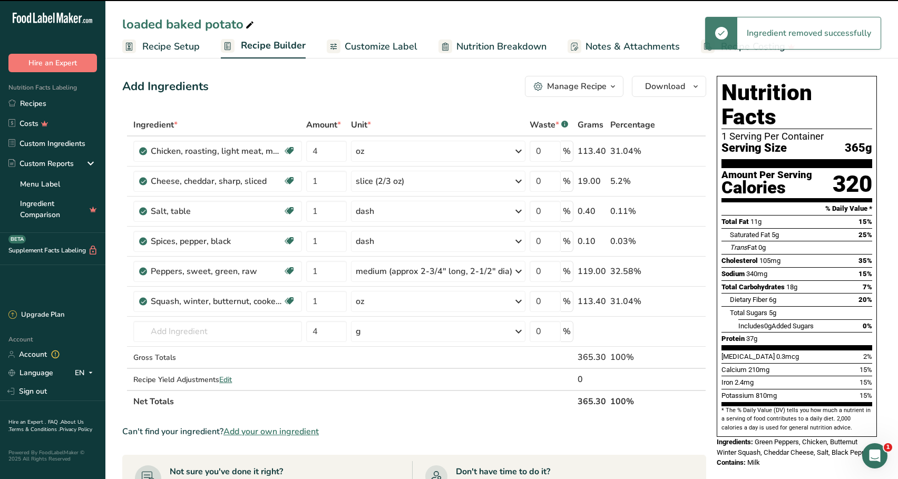
type input "4"
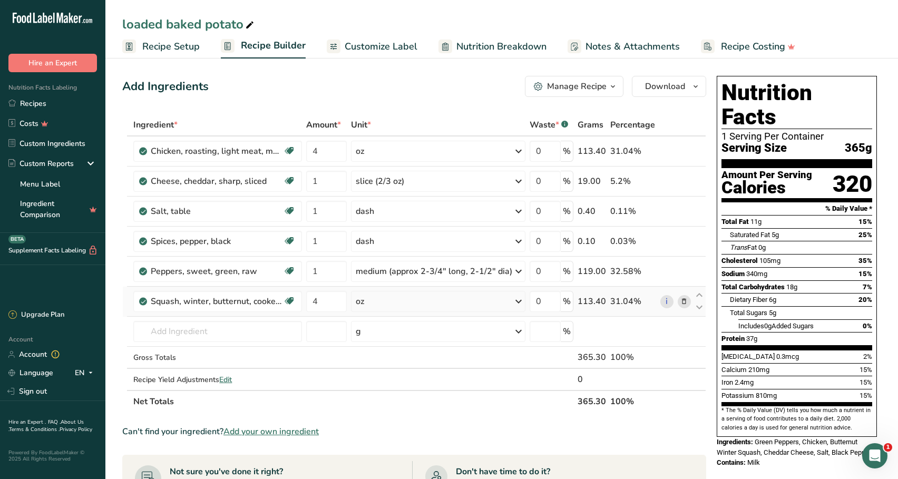
click at [683, 305] on icon at bounding box center [683, 301] width 7 height 11
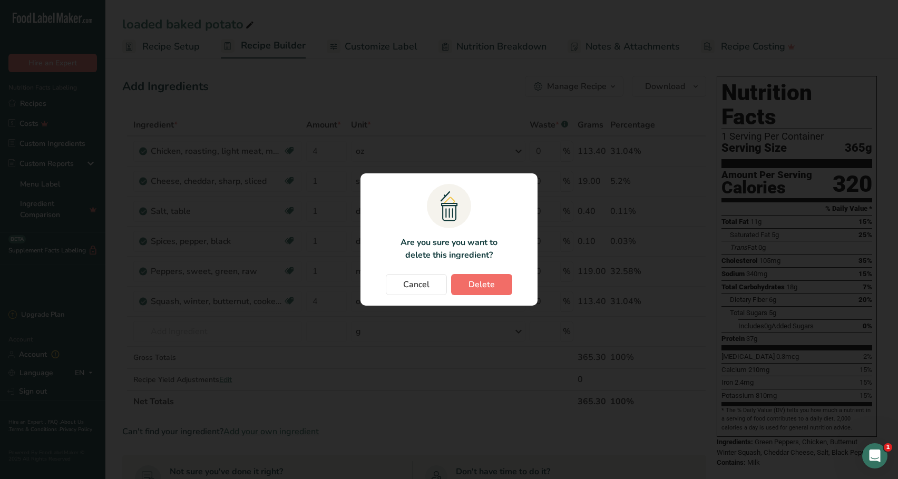
click at [496, 285] on button "Delete" at bounding box center [481, 284] width 61 height 21
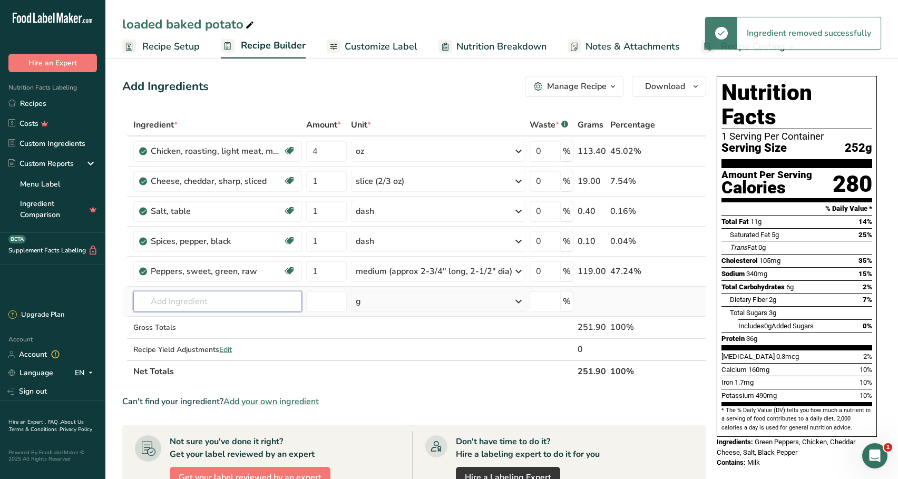
click at [252, 300] on input "text" at bounding box center [217, 301] width 169 height 21
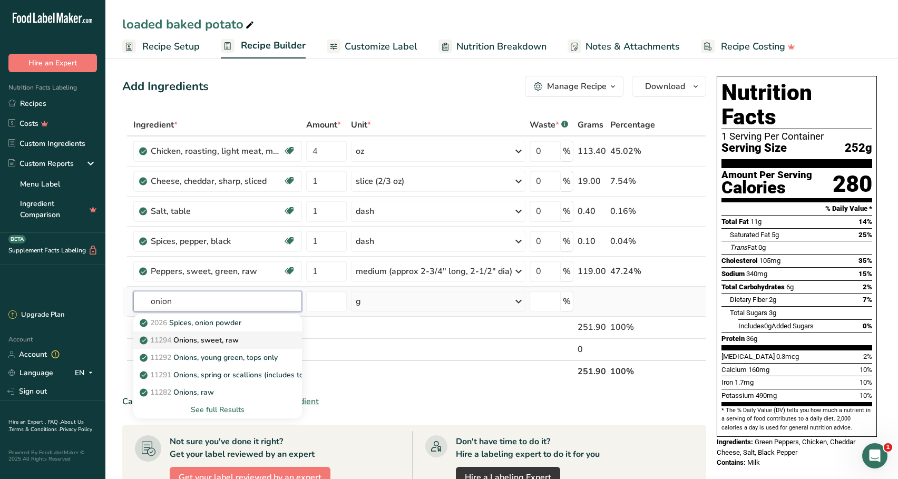
type input "onion"
click at [279, 332] on link "11294 Onions, sweet, raw" at bounding box center [217, 339] width 169 height 17
type input "Onions, sweet, raw"
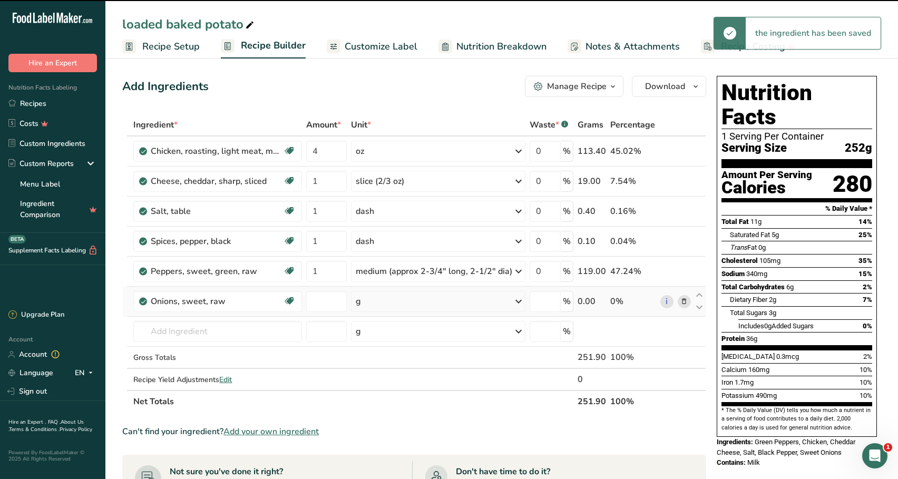
type input "0"
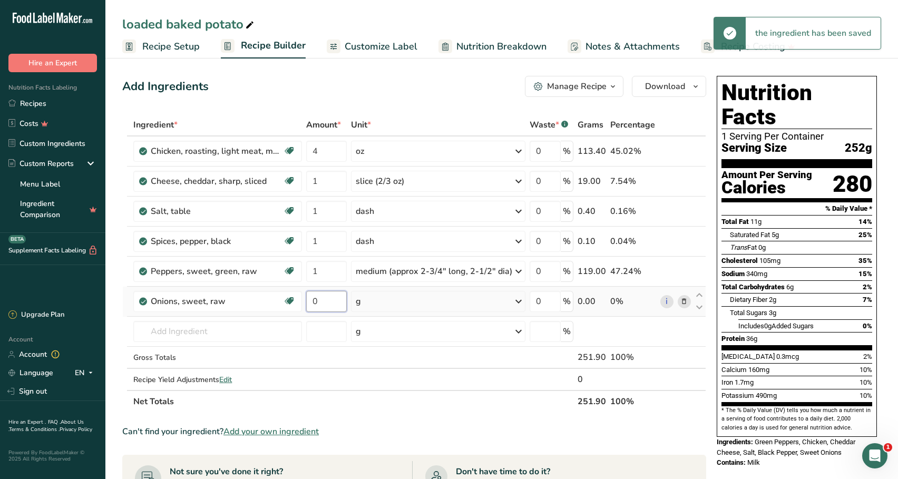
drag, startPoint x: 326, startPoint y: 307, endPoint x: 307, endPoint y: 305, distance: 18.5
click at [307, 305] on input "0" at bounding box center [326, 301] width 41 height 21
type input "20"
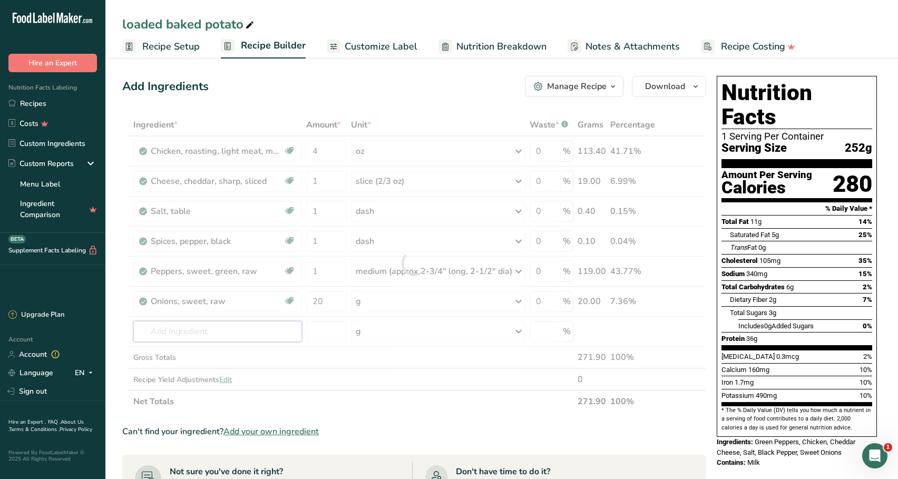
click at [259, 330] on div "Ingredient * Amount * Unit * Waste * .a-a{fill:#347362;}.b-a{fill:#fff;} Grams …" at bounding box center [414, 263] width 584 height 299
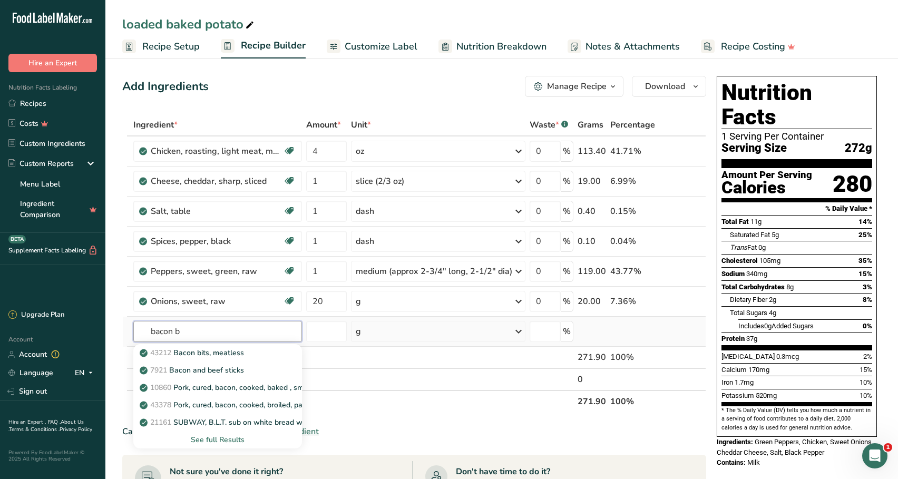
type input "bacon b"
click at [239, 436] on div "See full Results" at bounding box center [218, 439] width 152 height 11
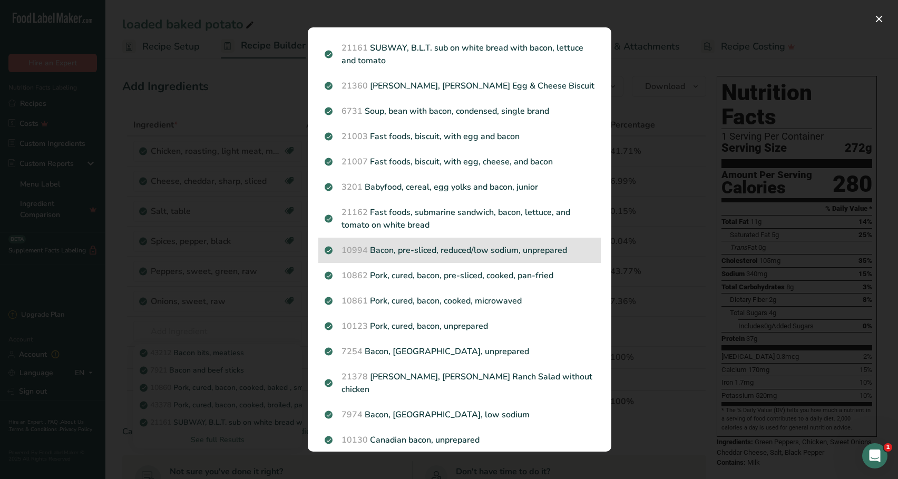
scroll to position [136, 0]
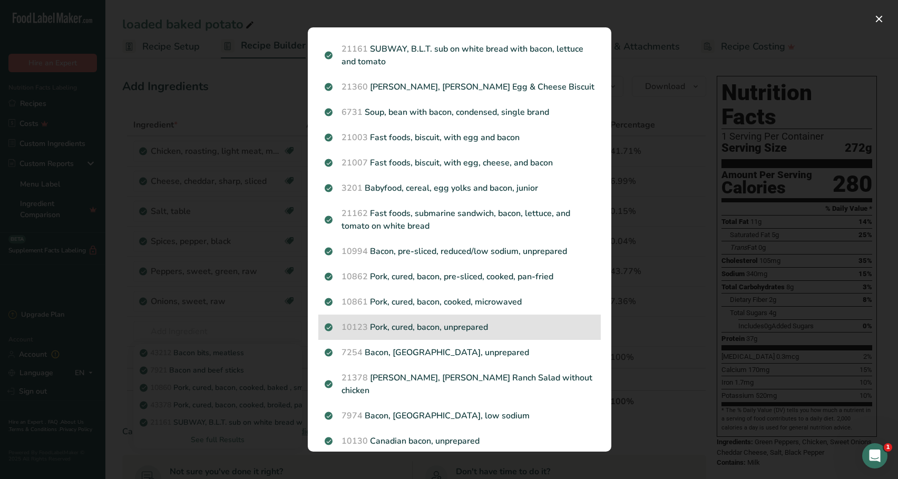
click at [405, 332] on p "10123 Pork, cured, bacon, unprepared" at bounding box center [460, 327] width 270 height 13
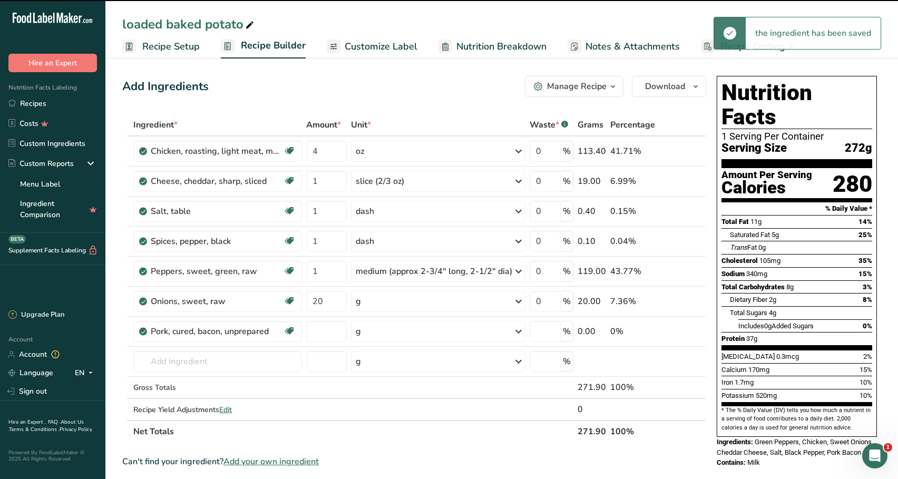
type input "0"
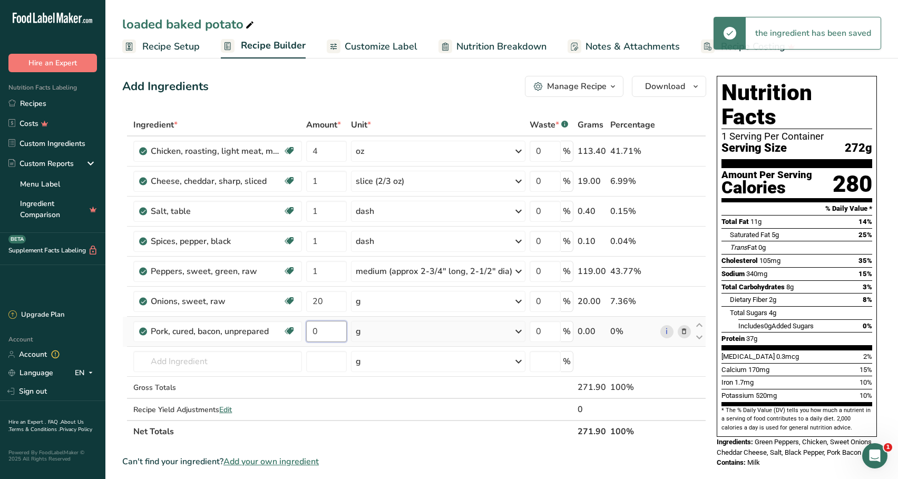
drag, startPoint x: 329, startPoint y: 335, endPoint x: 309, endPoint y: 335, distance: 20.0
click at [309, 335] on input "0" at bounding box center [326, 331] width 41 height 21
type input "20"
click at [269, 354] on div "Ingredient * Amount * Unit * Waste * .a-a{fill:#347362;}.b-a{fill:#fff;} Grams …" at bounding box center [414, 278] width 584 height 329
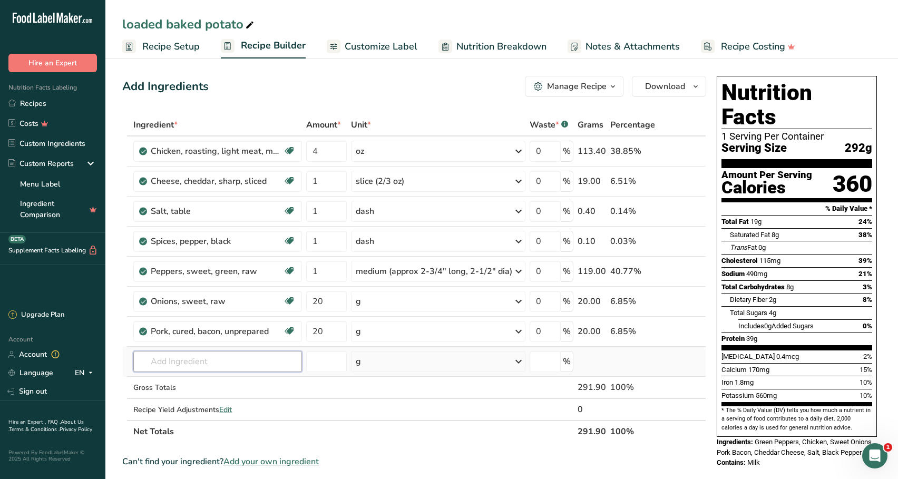
click at [273, 355] on input "text" at bounding box center [217, 361] width 169 height 21
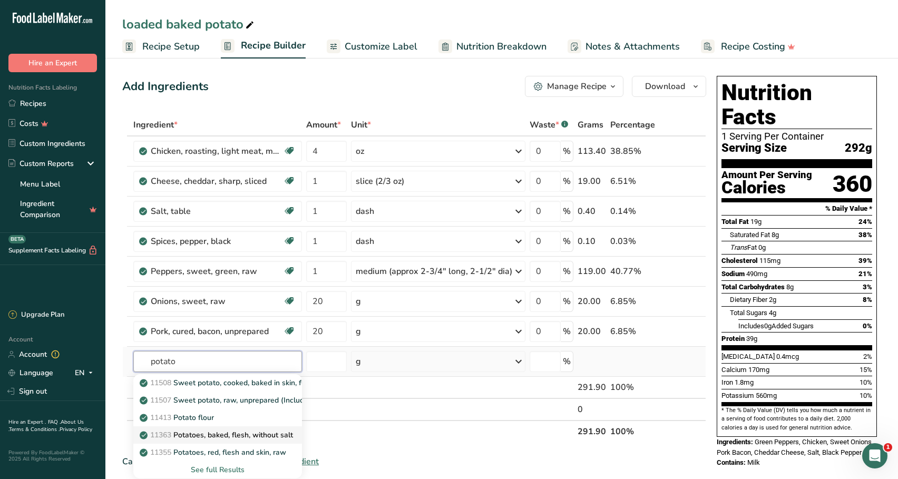
type input "potato"
click at [274, 434] on p "11363 Potatoes, baked, flesh, without salt" at bounding box center [217, 434] width 151 height 11
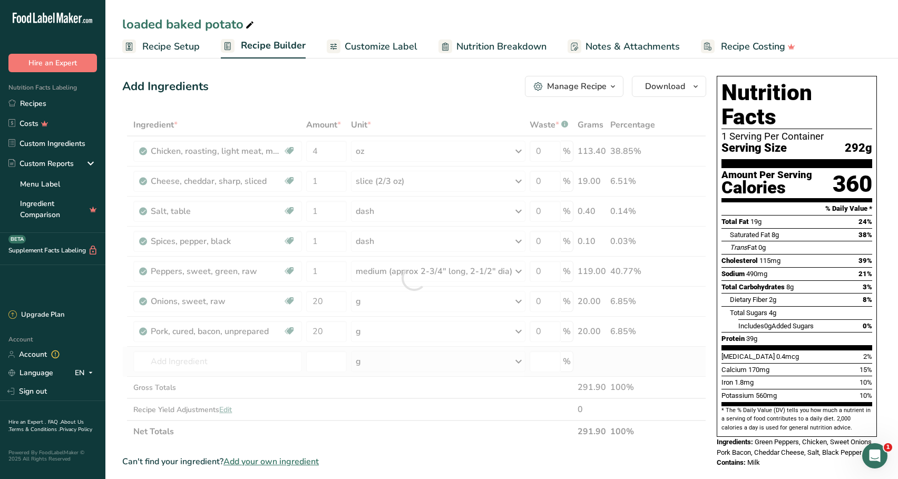
type input "Potatoes, baked, flesh, without salt"
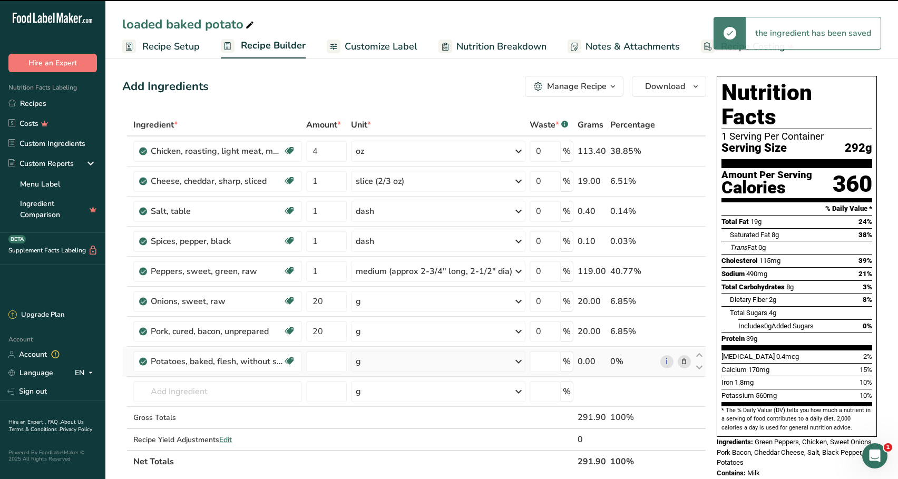
type input "0"
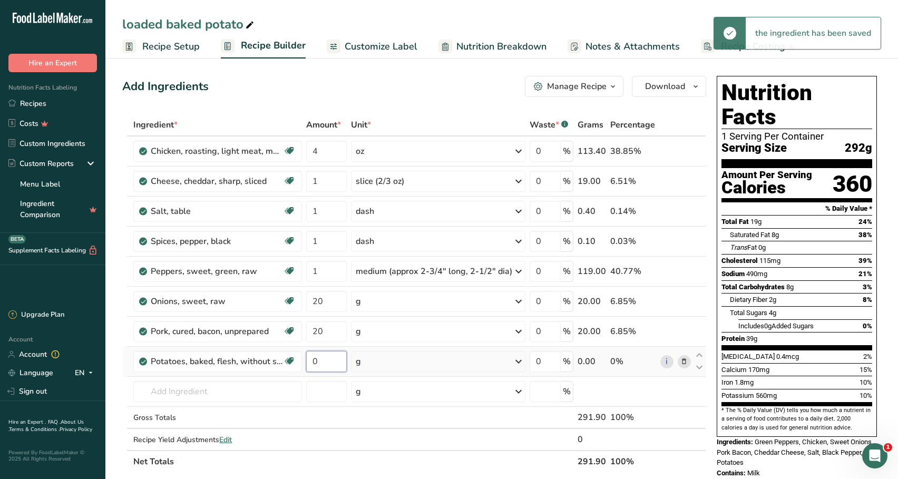
click at [322, 364] on input "0" at bounding box center [326, 361] width 41 height 21
type input "1"
click at [361, 366] on div "Ingredient * Amount * Unit * Waste * .a-a{fill:#347362;}.b-a{fill:#fff;} Grams …" at bounding box center [414, 293] width 584 height 359
click at [369, 363] on div "g" at bounding box center [438, 361] width 174 height 21
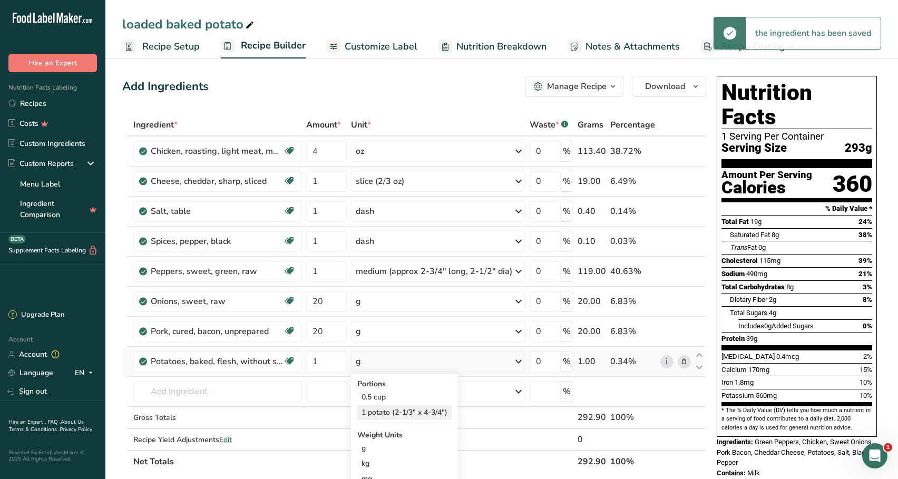
click at [379, 408] on div "1 potato (2-1/3" x 4-3/4")" at bounding box center [404, 412] width 94 height 15
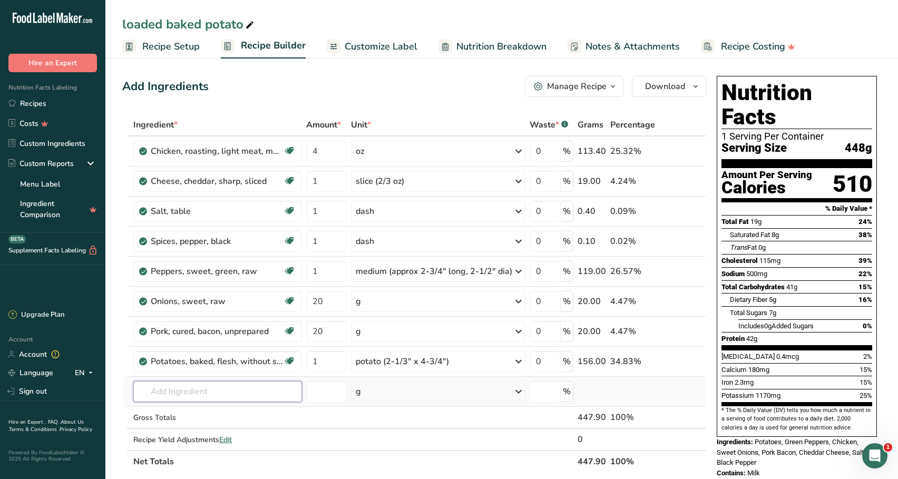
click at [233, 400] on input "text" at bounding box center [217, 391] width 169 height 21
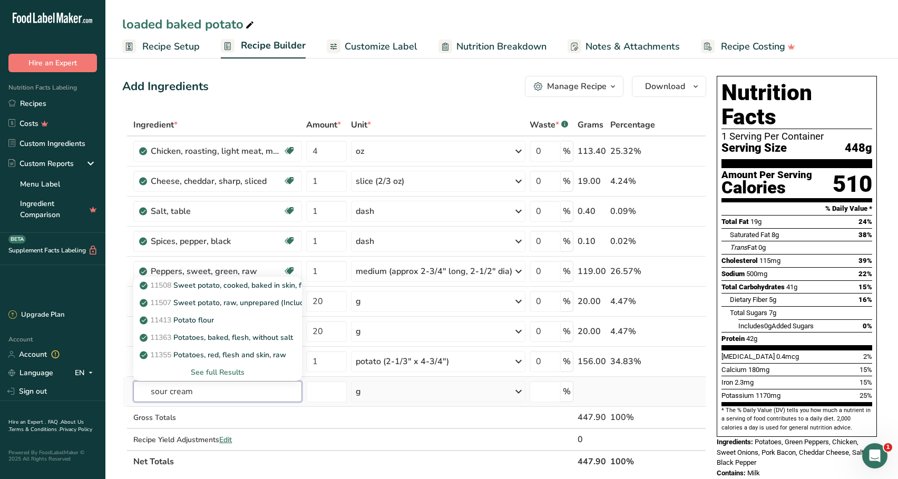
type input "sour cream"
click at [235, 370] on div "See full Results" at bounding box center [218, 372] width 152 height 11
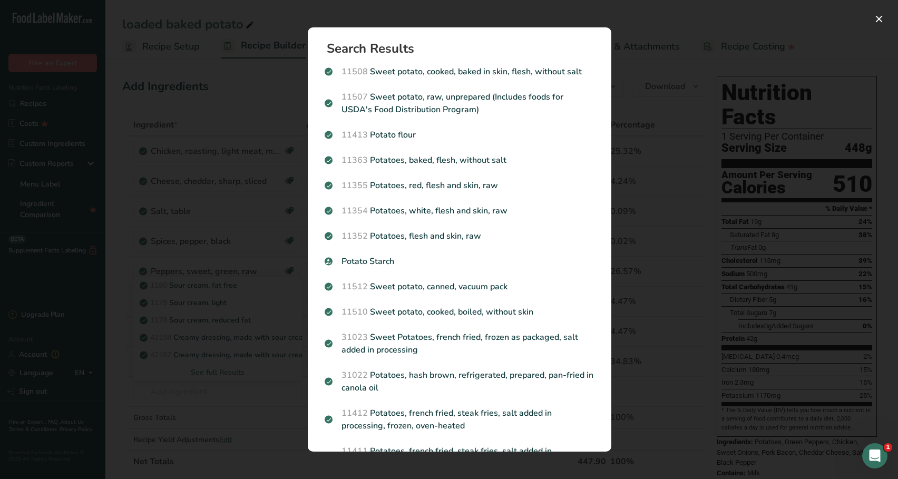
click at [656, 36] on div "Search results modal" at bounding box center [449, 239] width 898 height 479
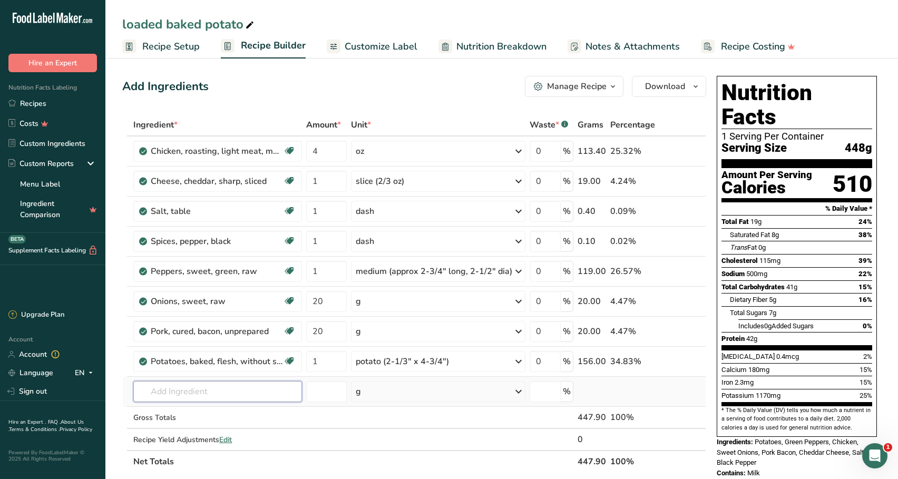
click at [220, 390] on input "text" at bounding box center [217, 391] width 169 height 21
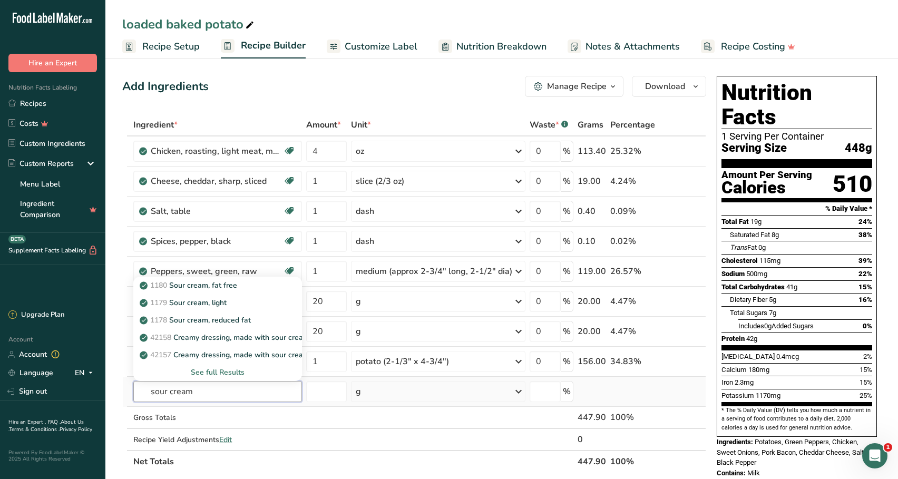
type input "sour cream"
click at [237, 371] on div "See full Results" at bounding box center [218, 372] width 152 height 11
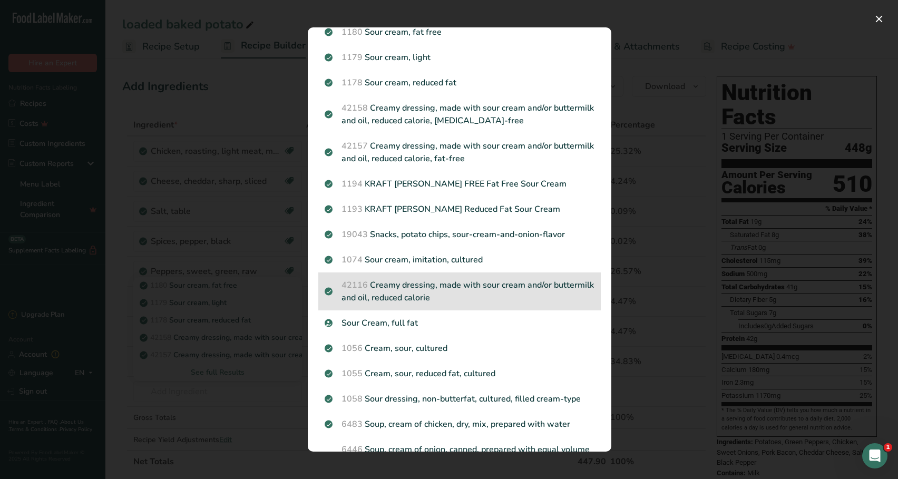
scroll to position [41, 0]
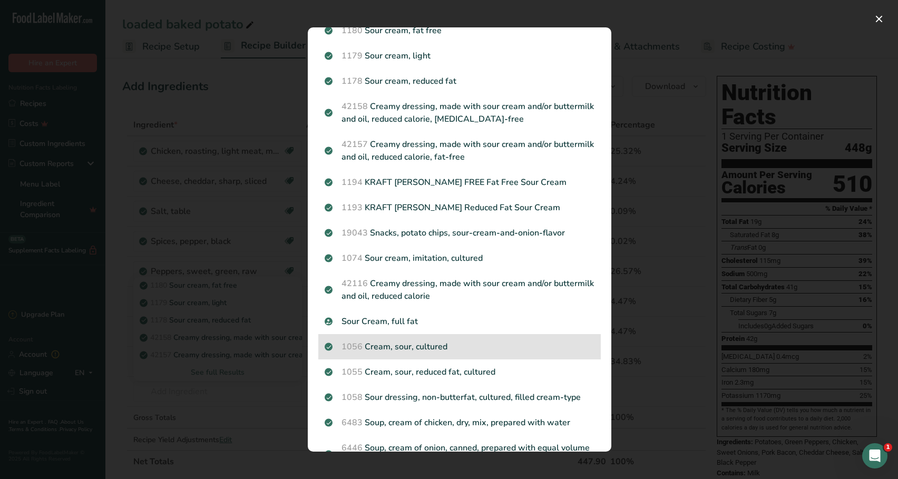
click at [419, 343] on p "1056 Cream, sour, cultured" at bounding box center [460, 346] width 270 height 13
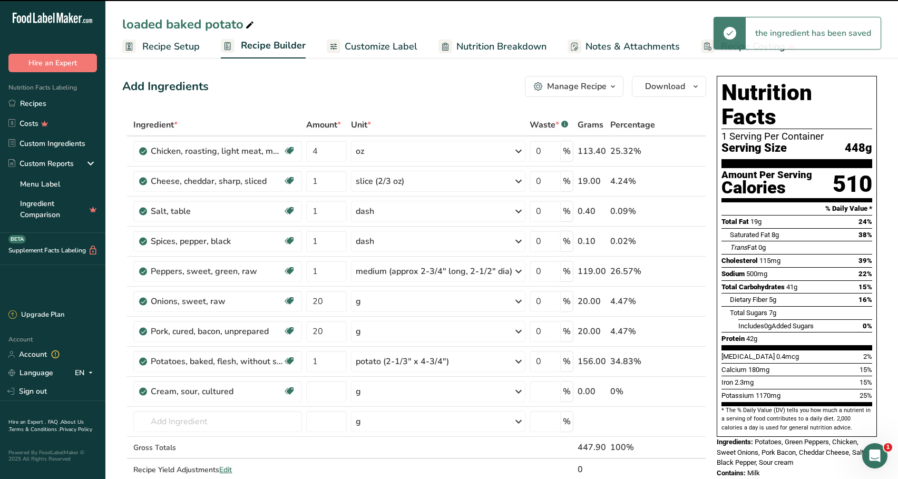
type input "0"
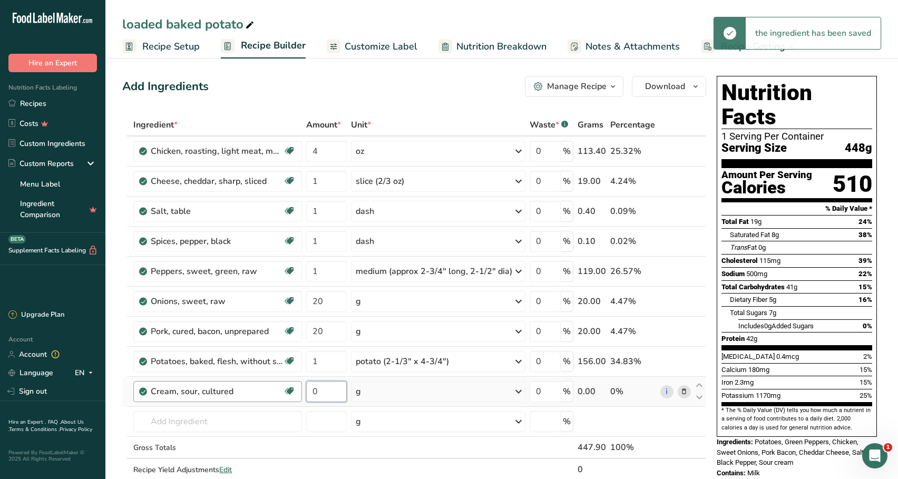
drag, startPoint x: 324, startPoint y: 390, endPoint x: 302, endPoint y: 390, distance: 22.1
click at [302, 390] on tr "Cream, sour, cultured Gluten free Vegetarian Soy free 0 g Portions 1 tbsp 1 cup…" at bounding box center [414, 392] width 583 height 30
type input "1"
click at [369, 388] on div "Ingredient * Amount * Unit * Waste * .a-a{fill:#347362;}.b-a{fill:#fff;} Grams …" at bounding box center [414, 308] width 584 height 389
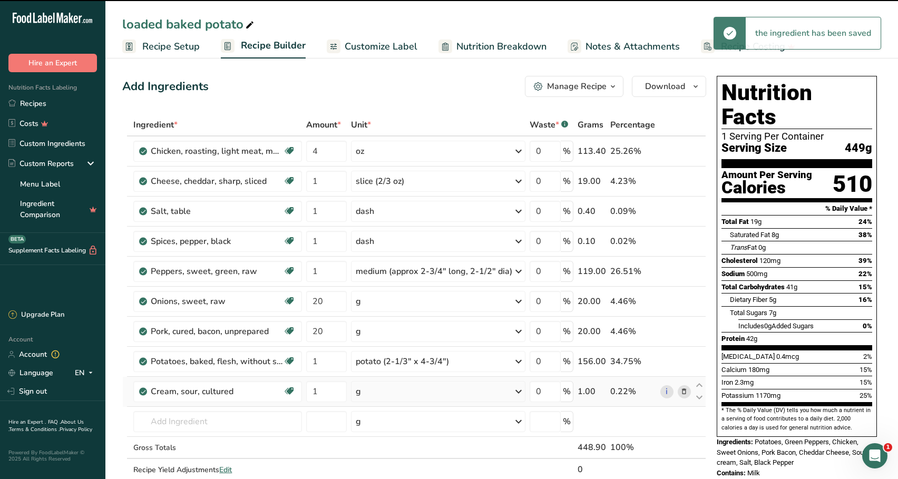
click at [370, 391] on div "g" at bounding box center [438, 391] width 174 height 21
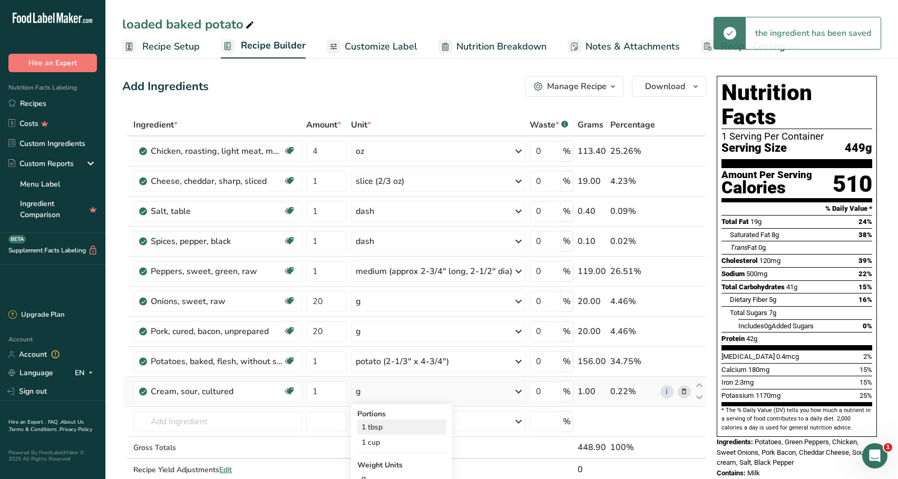
click at [384, 427] on div "1 tbsp" at bounding box center [401, 426] width 89 height 15
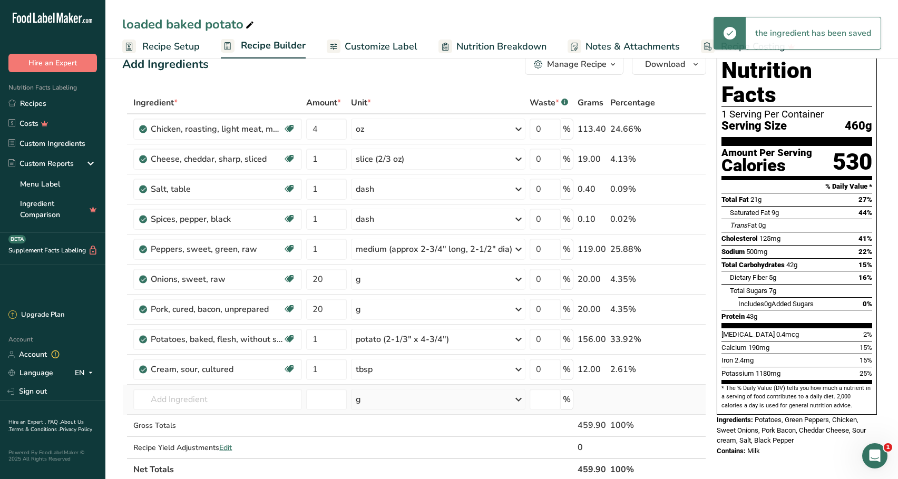
scroll to position [20, 0]
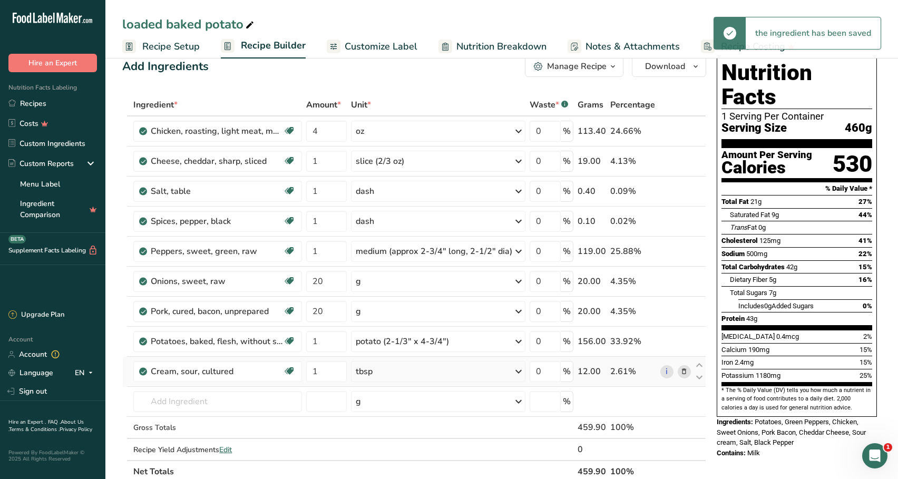
click at [422, 375] on div "tbsp" at bounding box center [438, 371] width 174 height 21
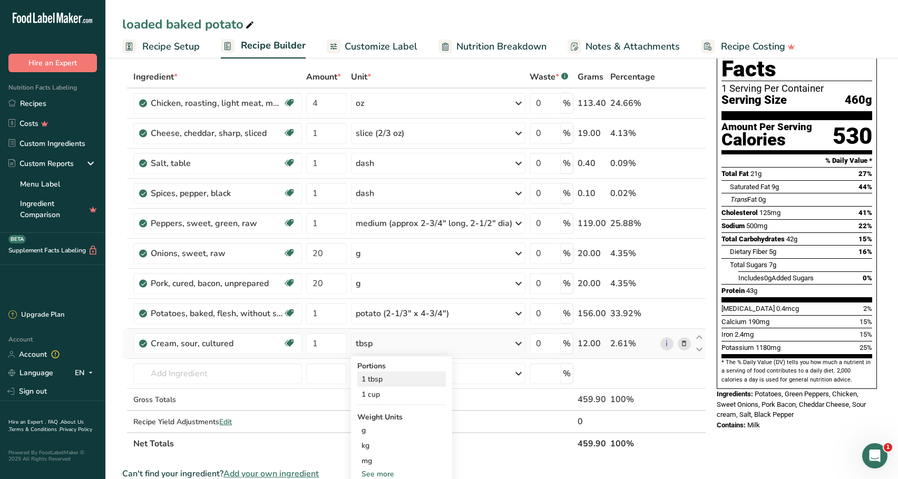
scroll to position [51, 0]
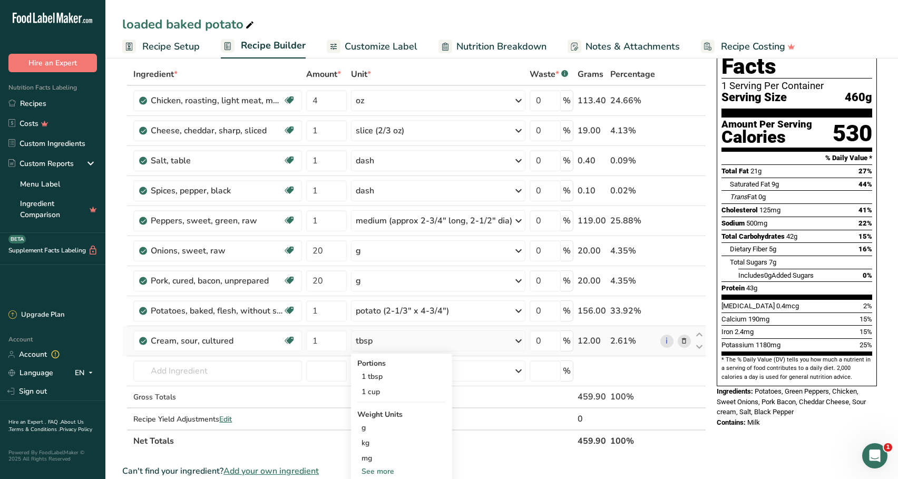
click at [402, 467] on div "See more" at bounding box center [401, 471] width 89 height 11
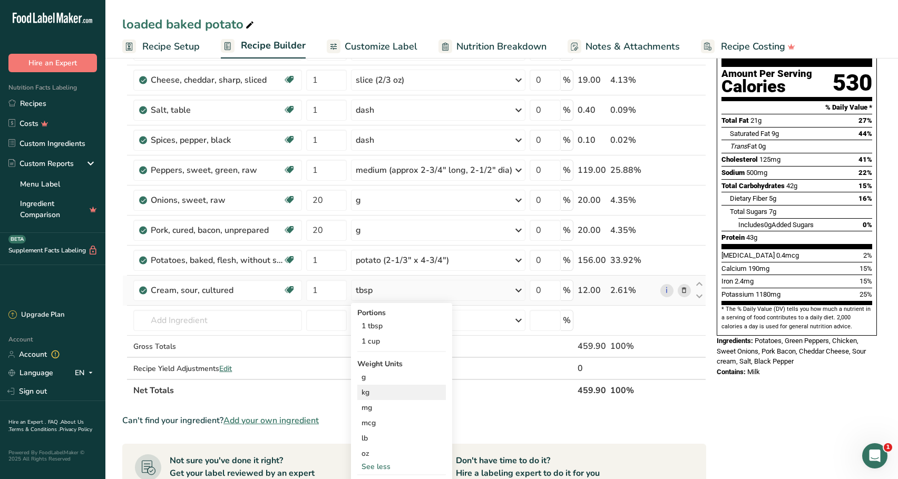
scroll to position [138, 0]
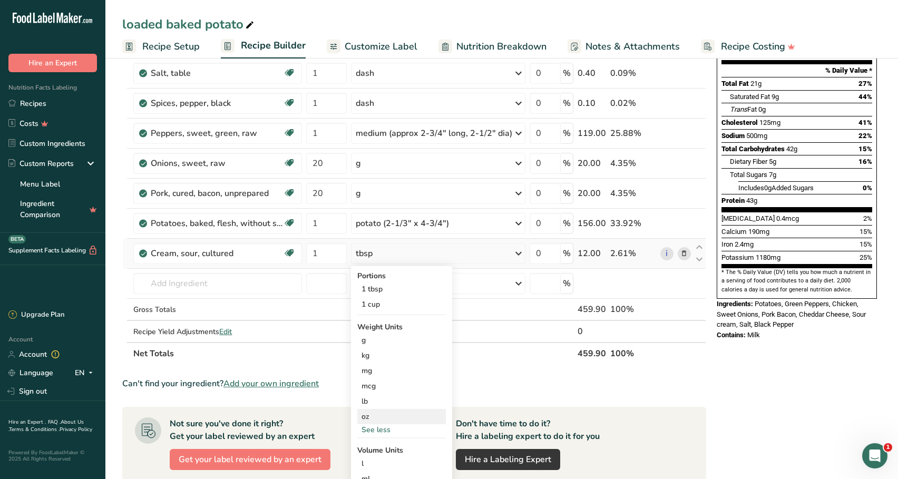
click at [404, 419] on div "oz" at bounding box center [401, 416] width 89 height 15
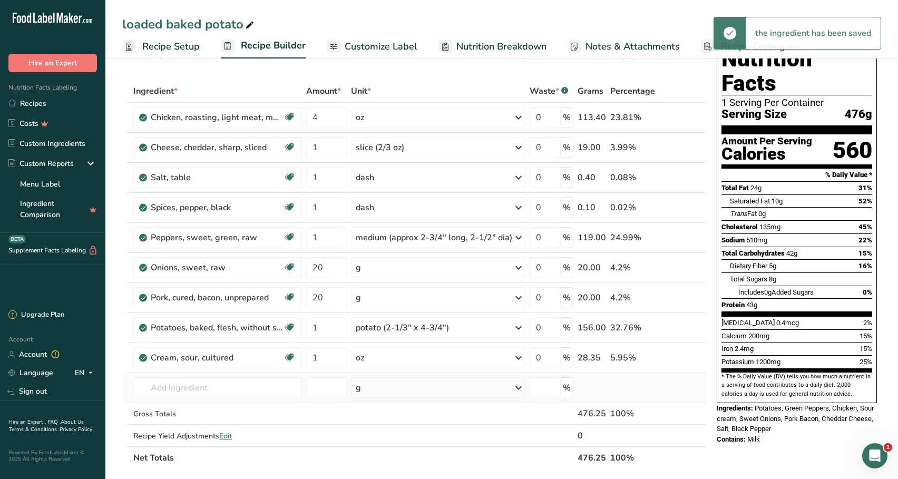
scroll to position [33, 0]
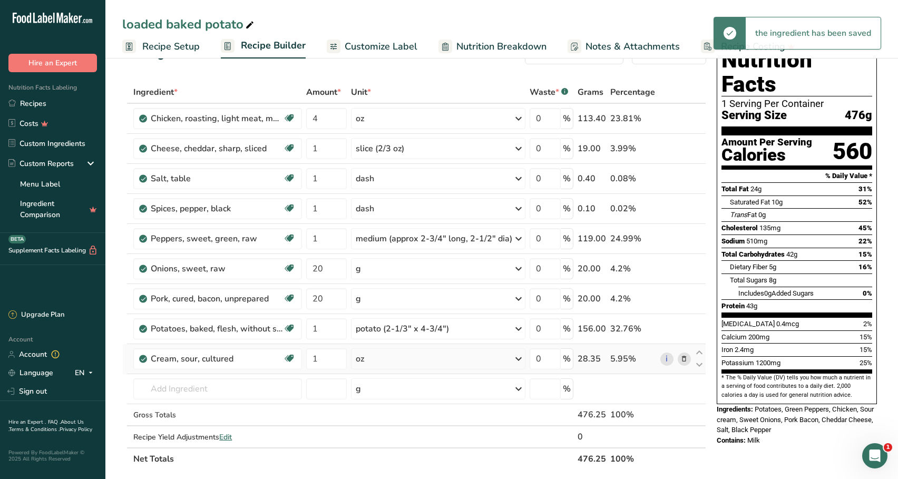
click at [460, 361] on div "oz" at bounding box center [438, 358] width 174 height 21
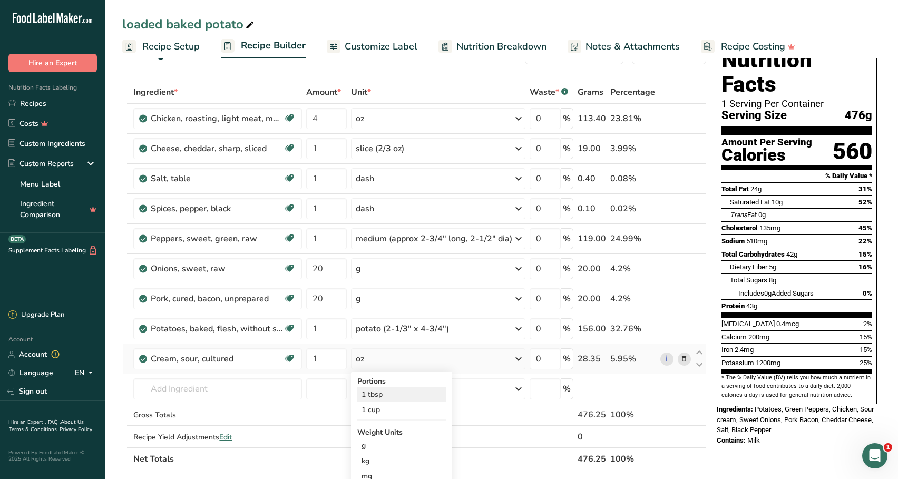
click at [435, 393] on div "1 tbsp" at bounding box center [401, 394] width 89 height 15
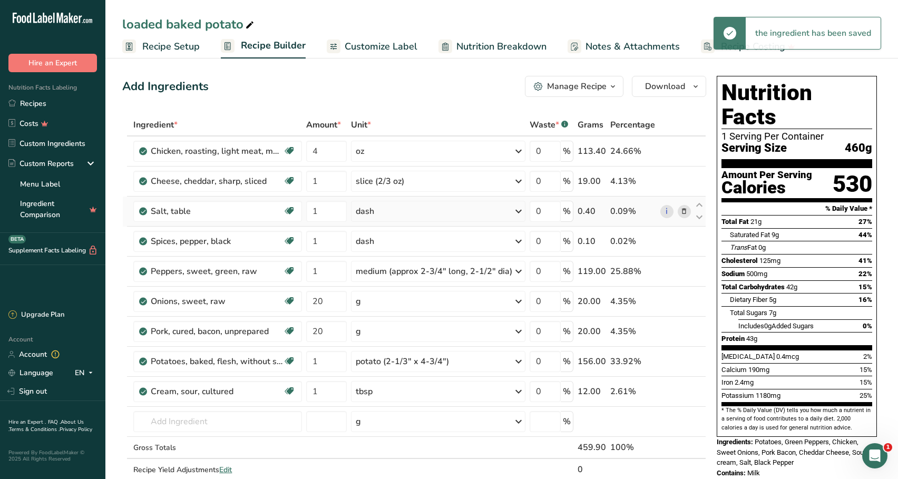
scroll to position [0, 0]
click at [666, 94] on button "Download" at bounding box center [669, 86] width 74 height 21
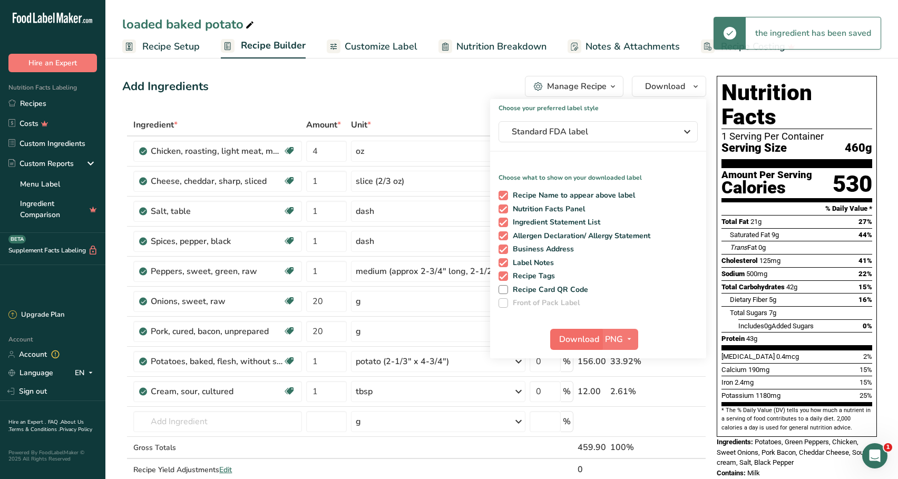
click at [583, 335] on span "Download" at bounding box center [579, 339] width 40 height 13
